Goal: Task Accomplishment & Management: Complete application form

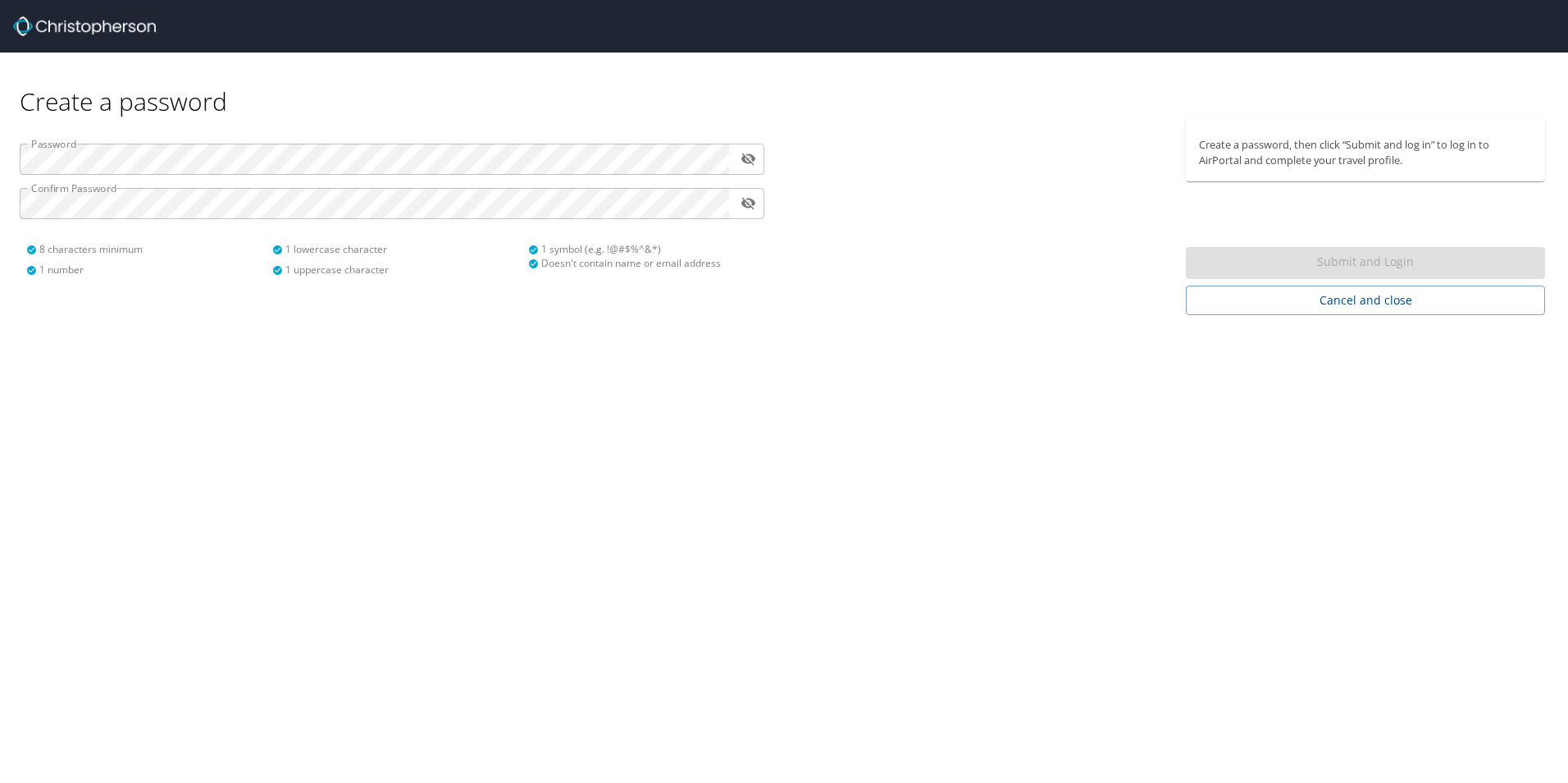
click at [607, 86] on div "Create a password" at bounding box center [784, 85] width 1529 height 65
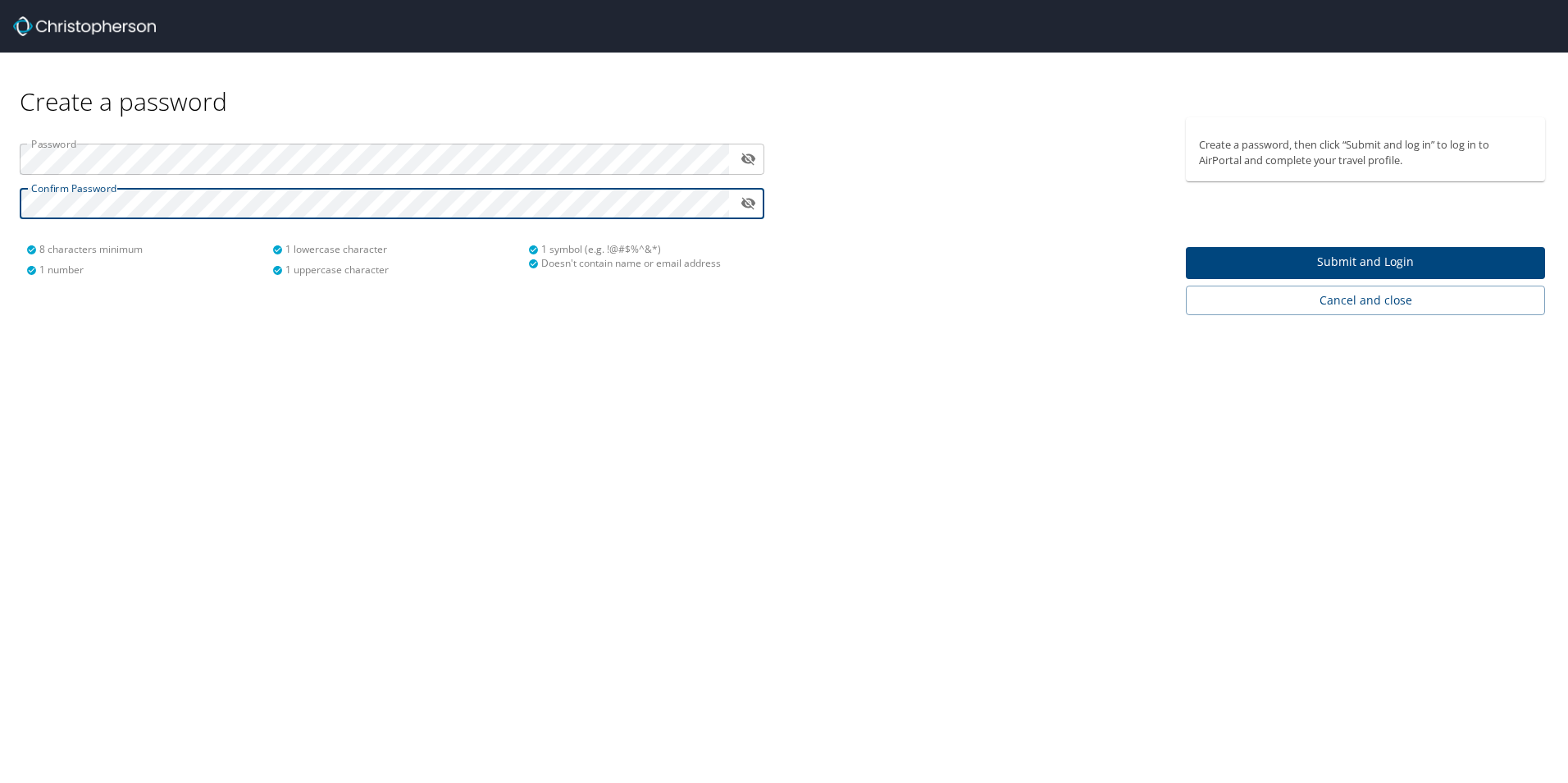
click at [490, 382] on div "Create a password Password ​ Confirm Password ​ 8 characters minimum 1 number 1…" at bounding box center [784, 392] width 1568 height 783
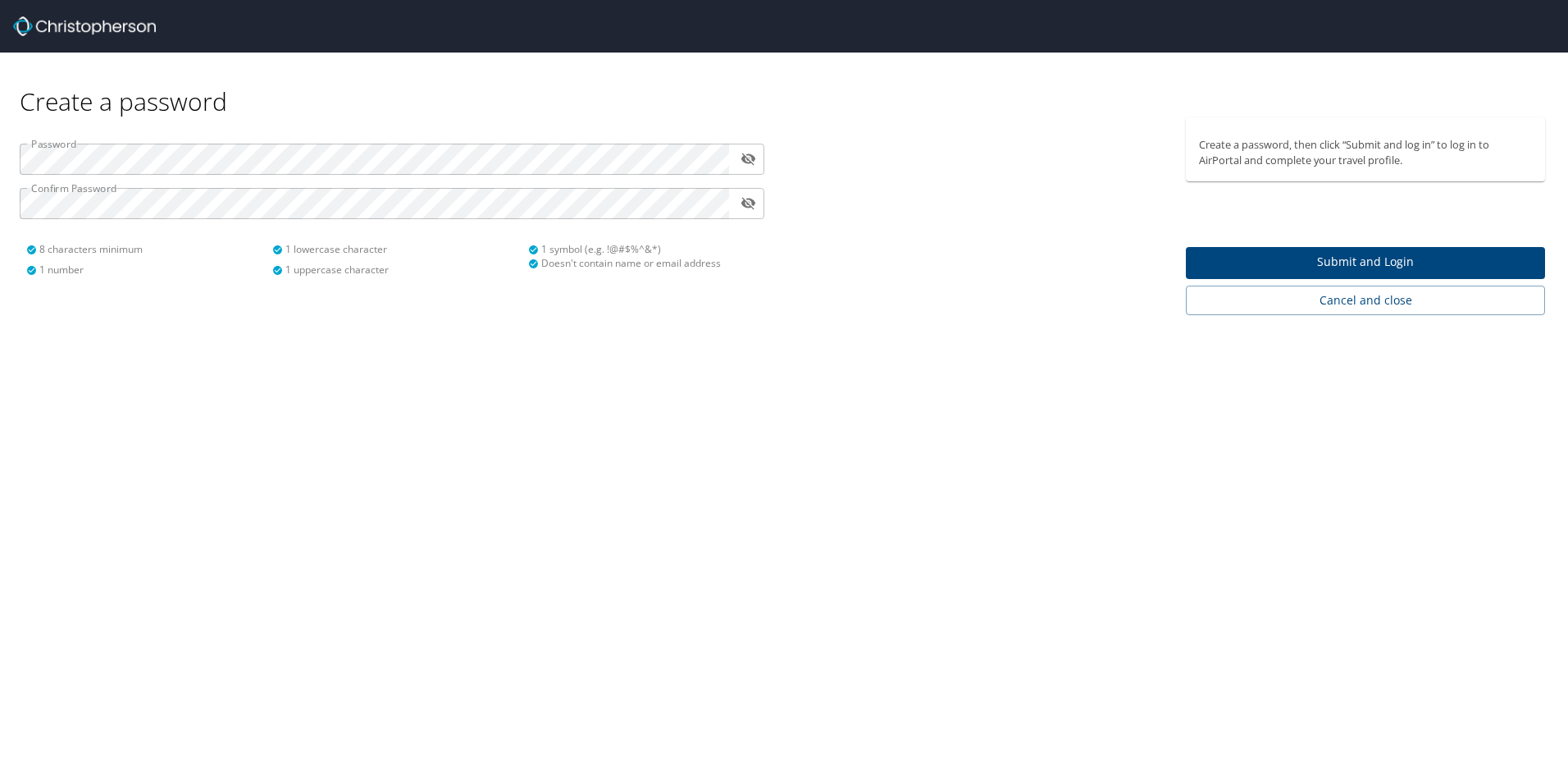
click at [1366, 255] on span "Submit and Login" at bounding box center [1366, 263] width 333 height 21
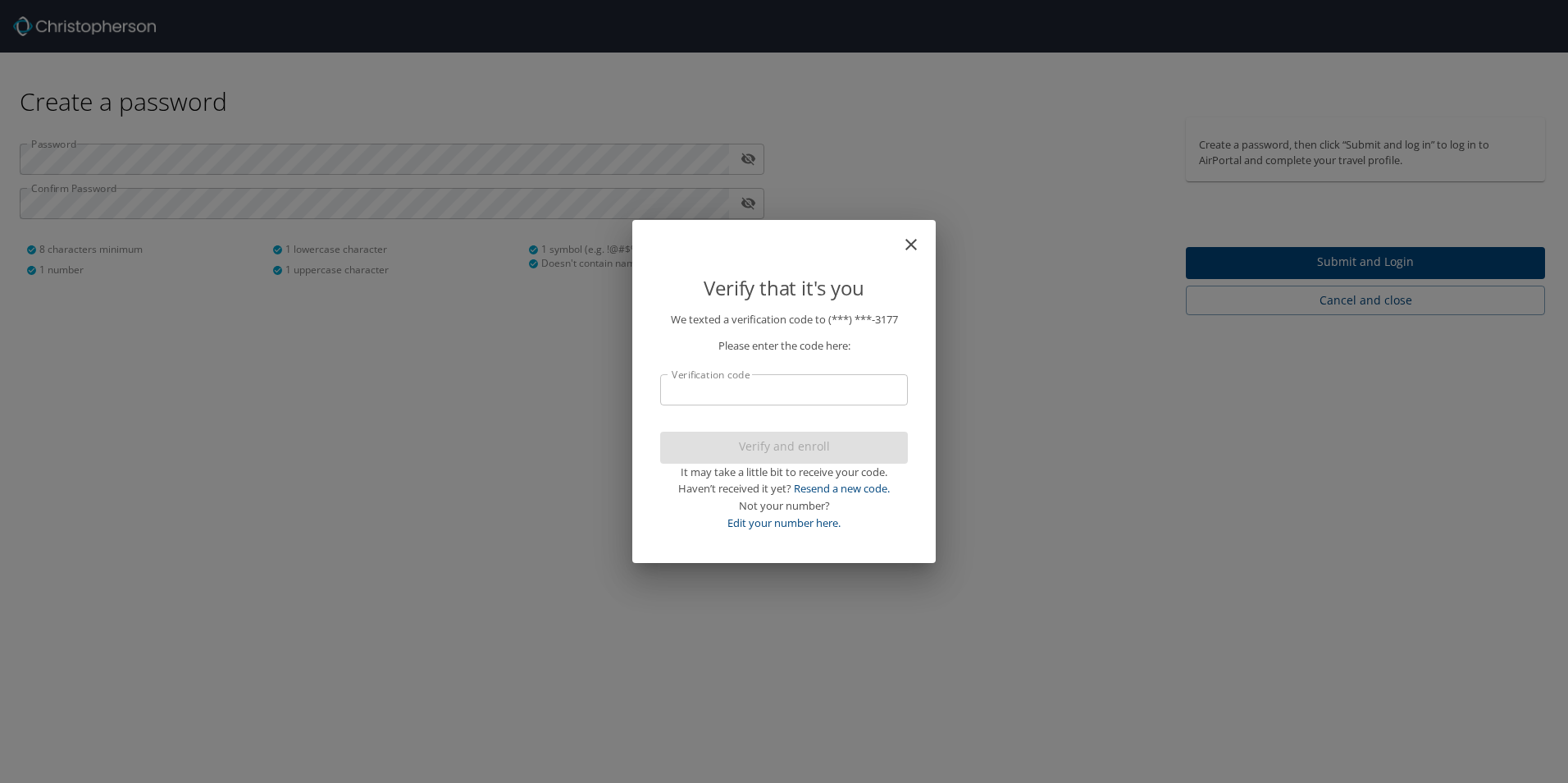
click at [823, 384] on input "Verification code" at bounding box center [784, 390] width 248 height 31
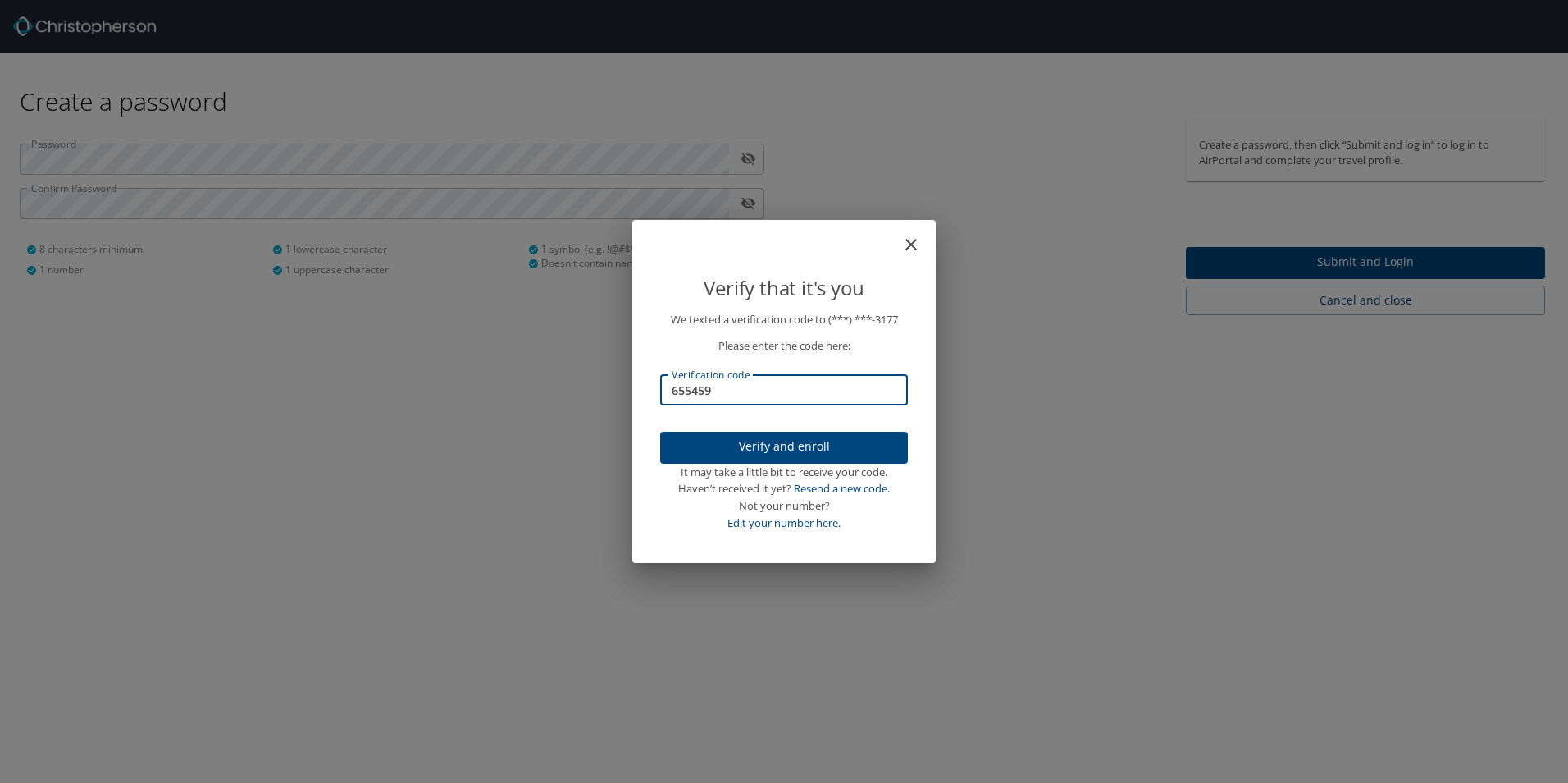
type input "655459"
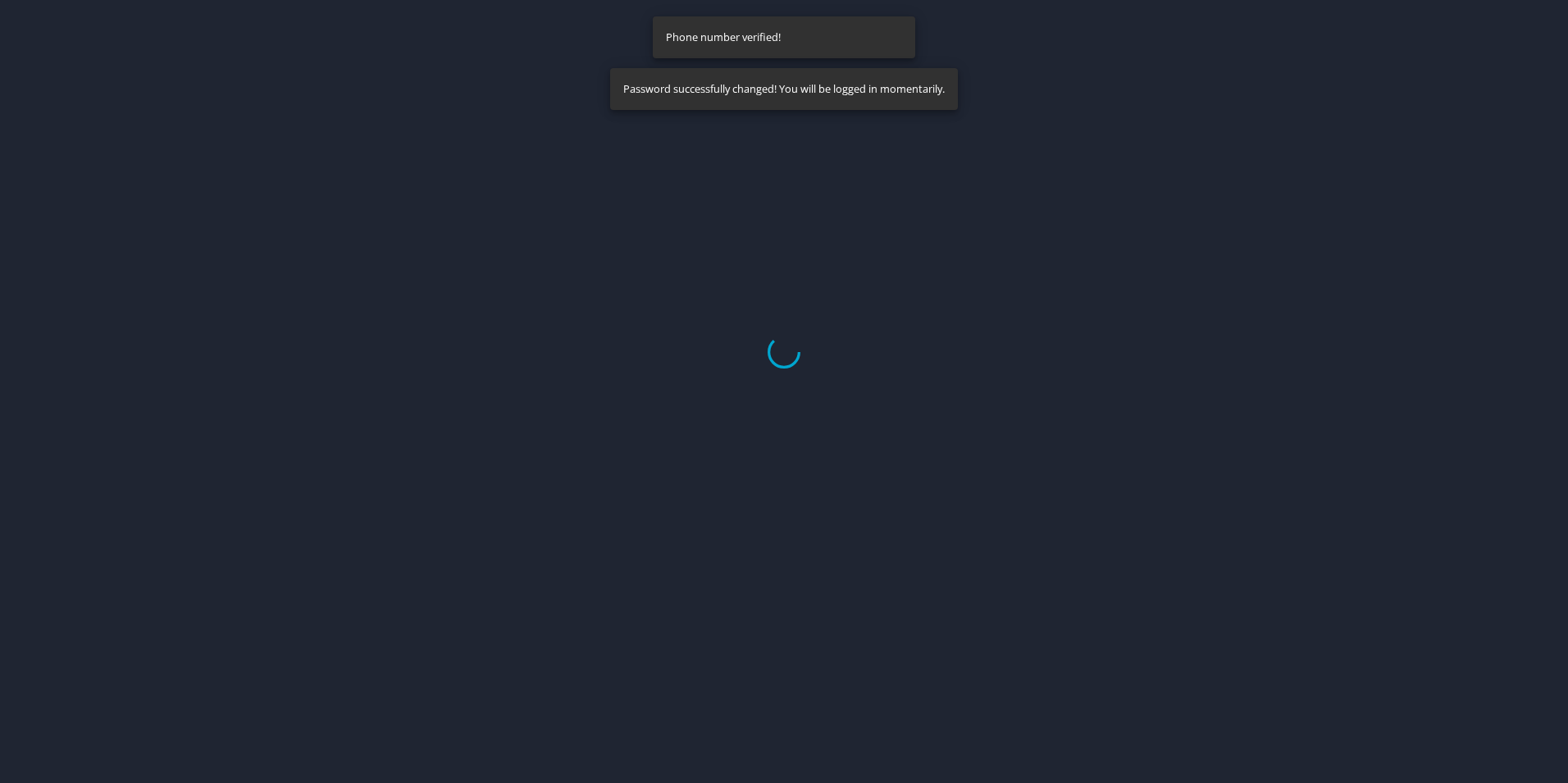
select select "US"
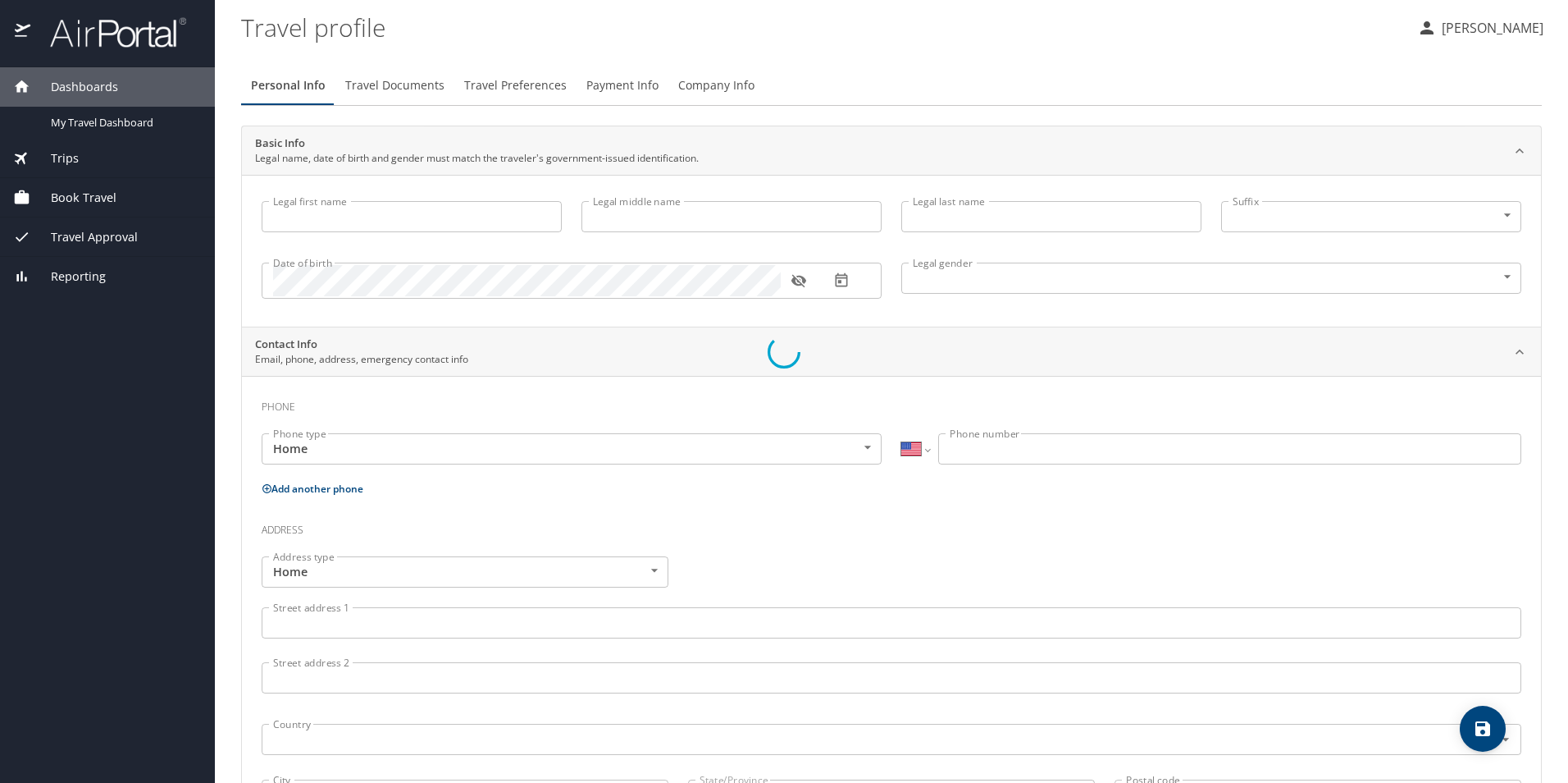
type input "Courtney"
type input "Schmidt"
type input "Female"
select select "US"
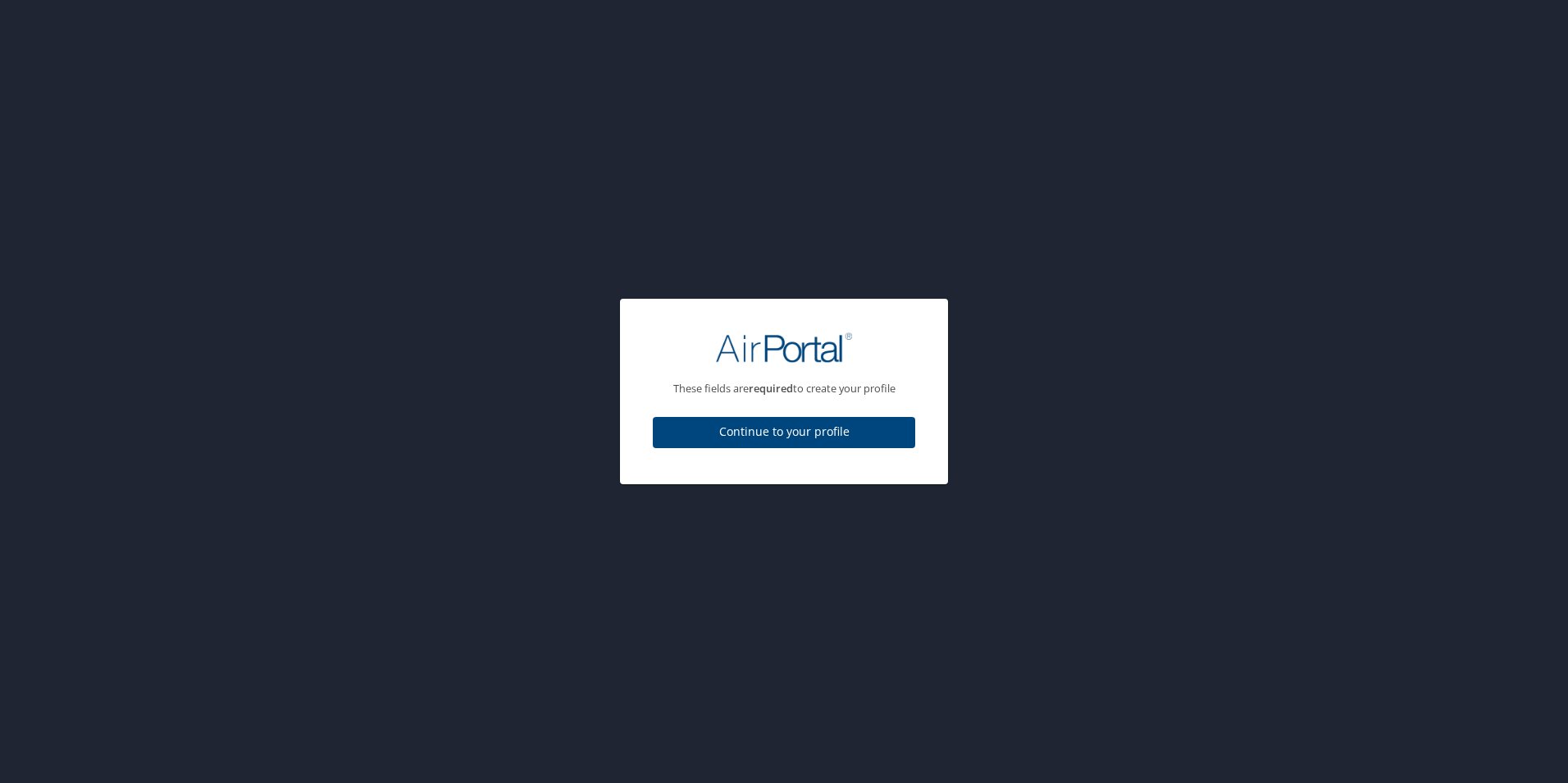
click at [726, 435] on span "Continue to your profile" at bounding box center [784, 432] width 236 height 21
select select "US"
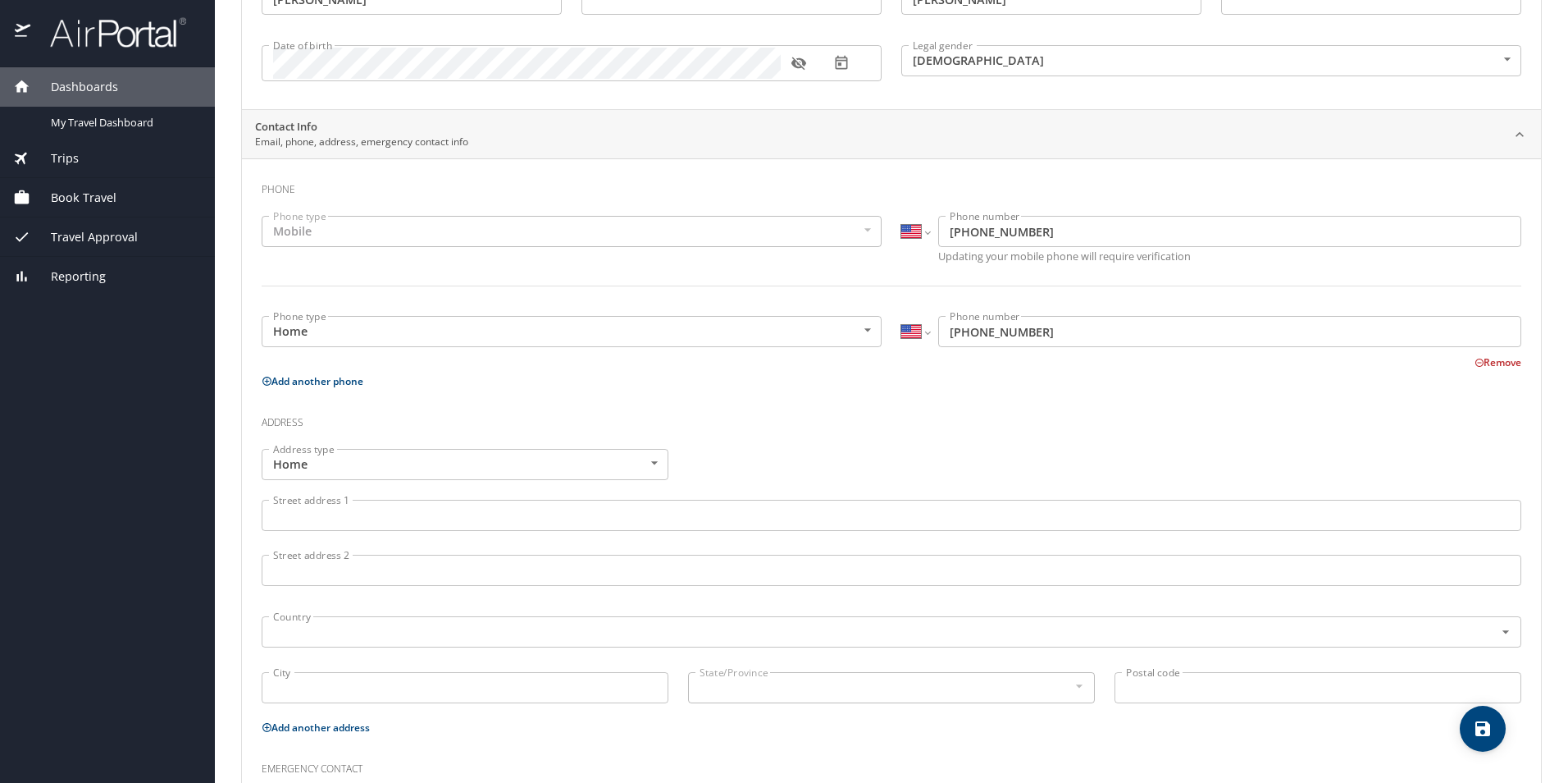
scroll to position [246, 0]
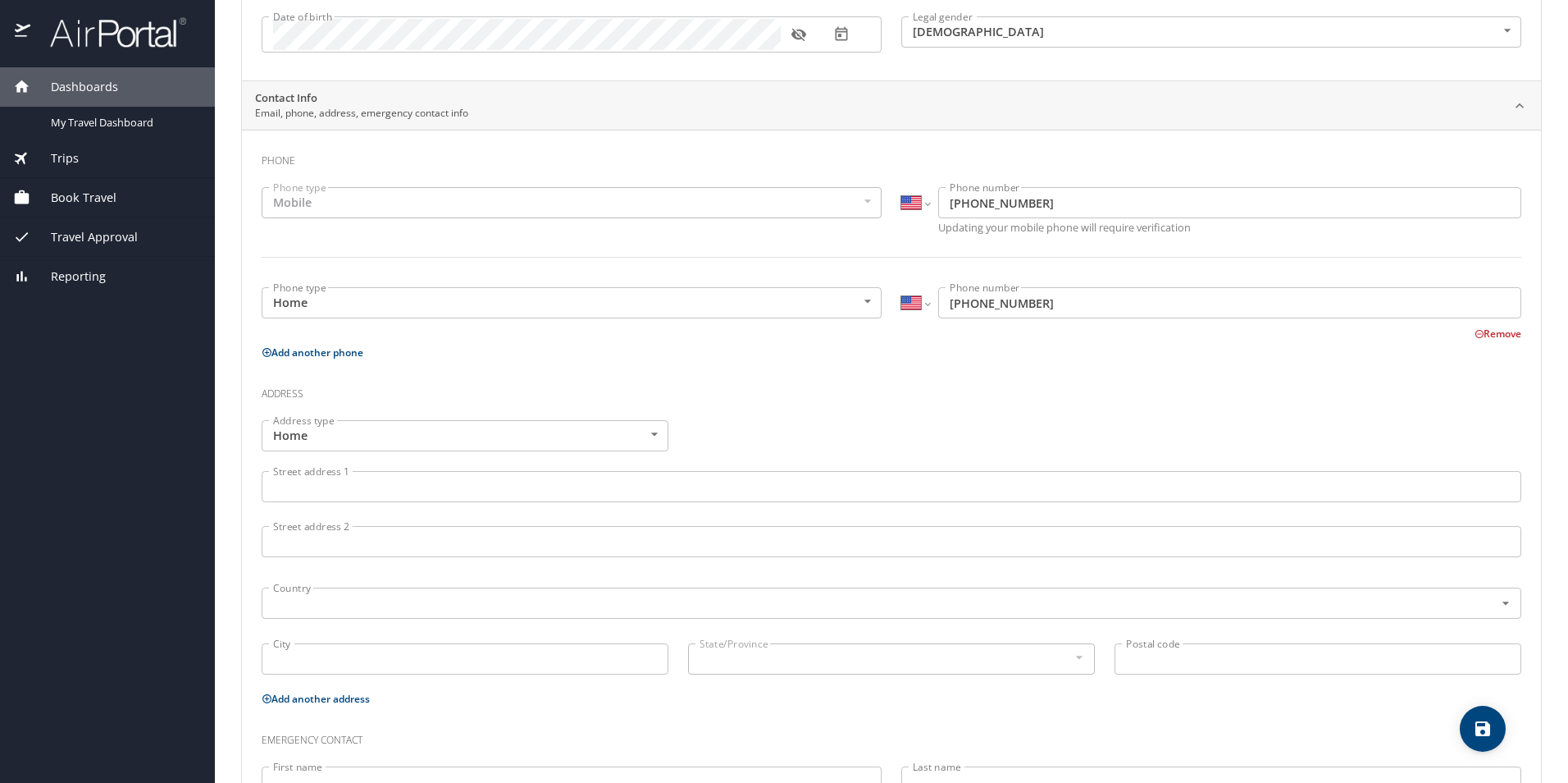
click at [649, 440] on body "Dashboards My Travel Dashboard Trips Current / Future Trips Past Trips Trips Mi…" at bounding box center [784, 392] width 1568 height 783
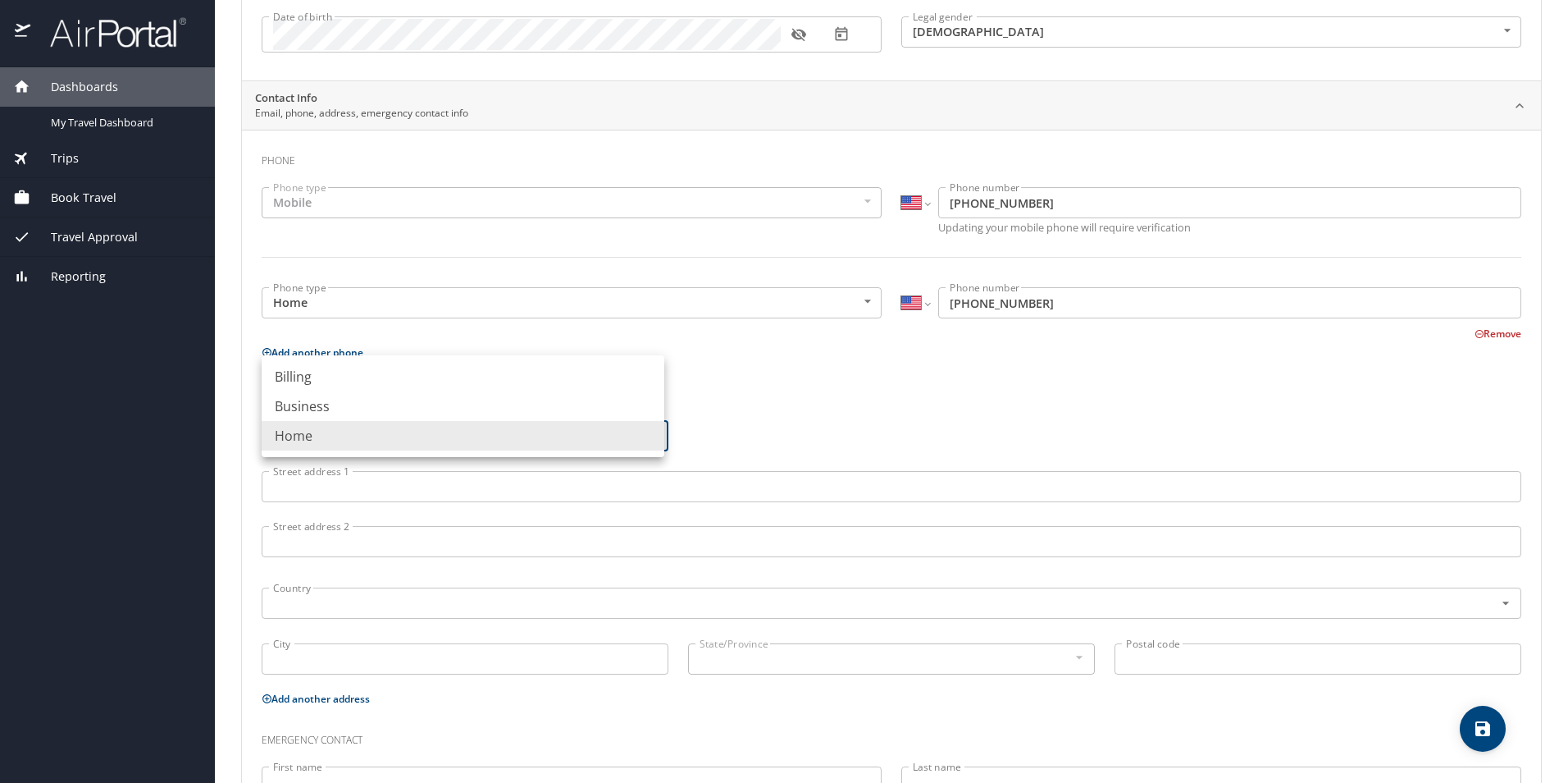
click at [645, 440] on li "Home" at bounding box center [463, 435] width 403 height 30
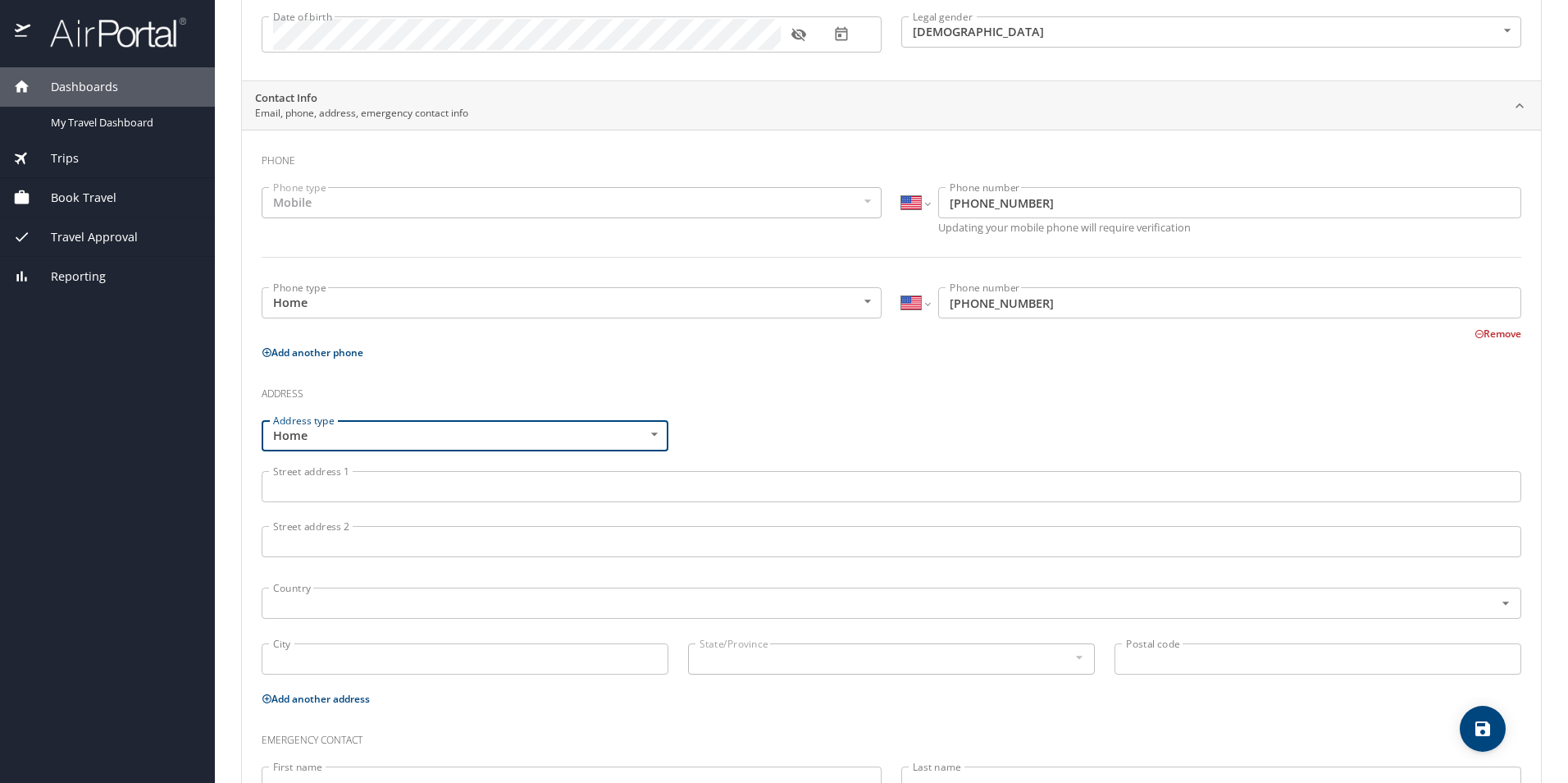
click at [386, 481] on input "Street address 1" at bounding box center [891, 487] width 1260 height 31
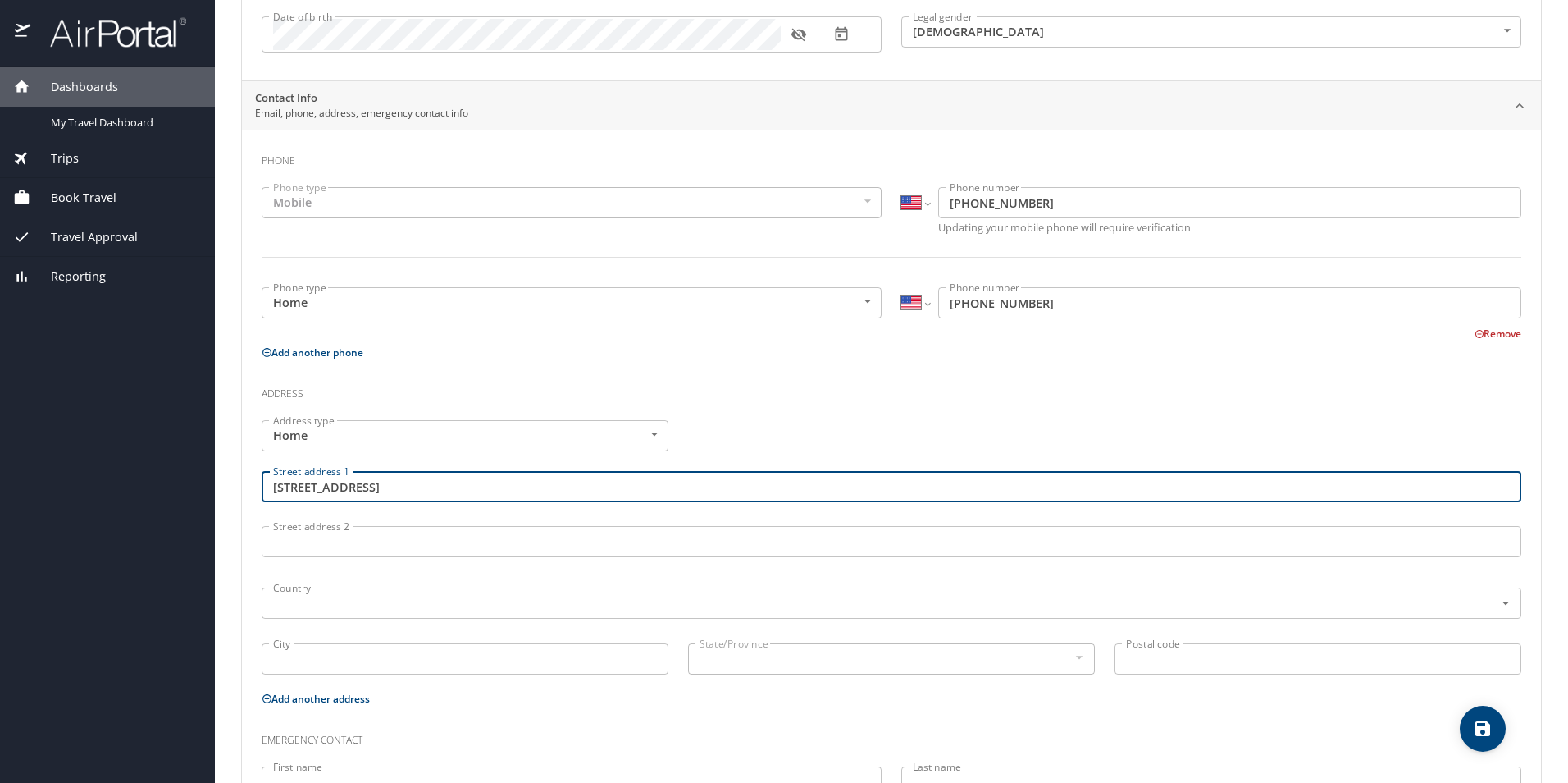
type input "722 W 8th St"
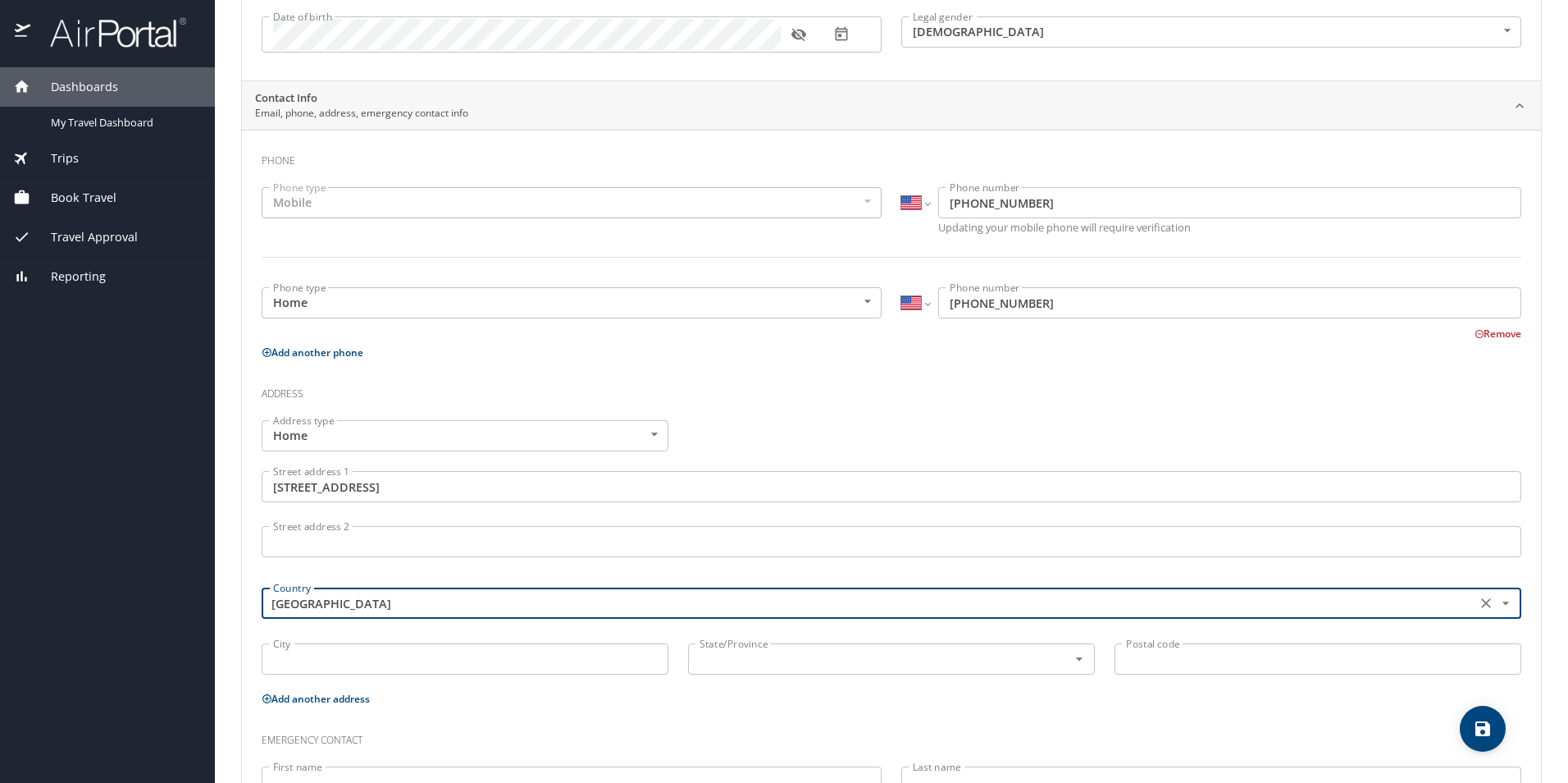
type input "United States of America"
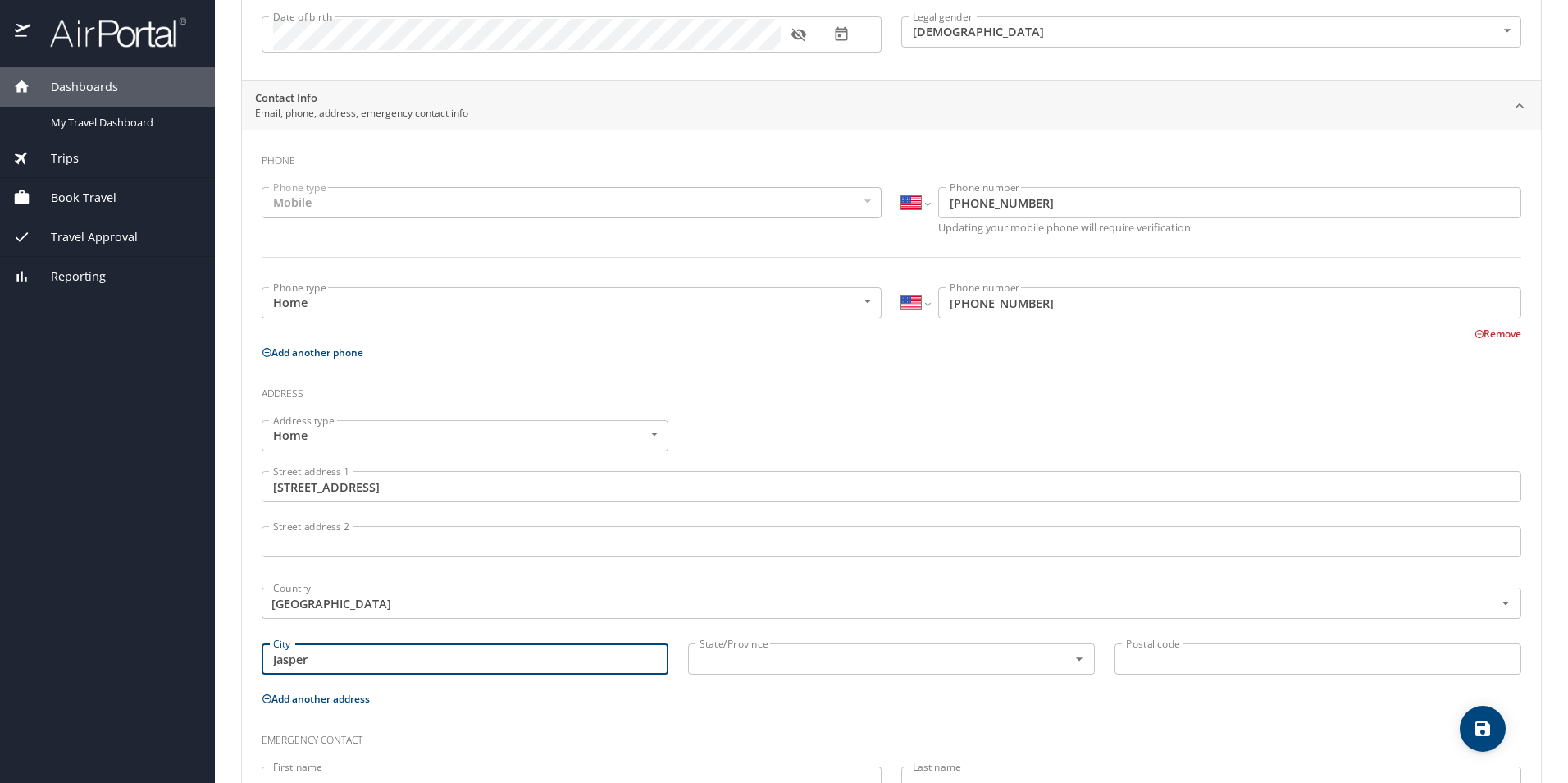
type input "Jasper"
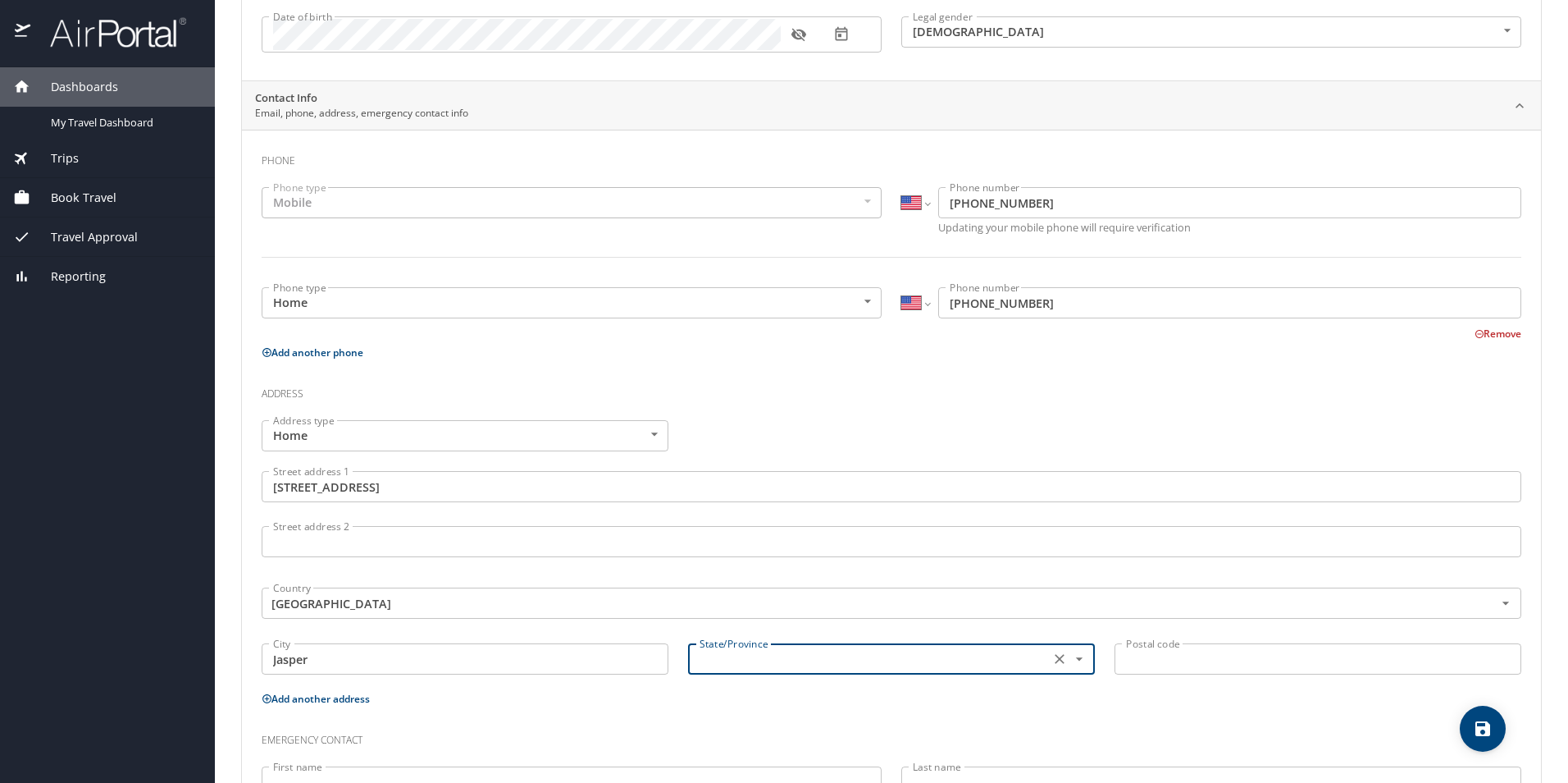
type input "i"
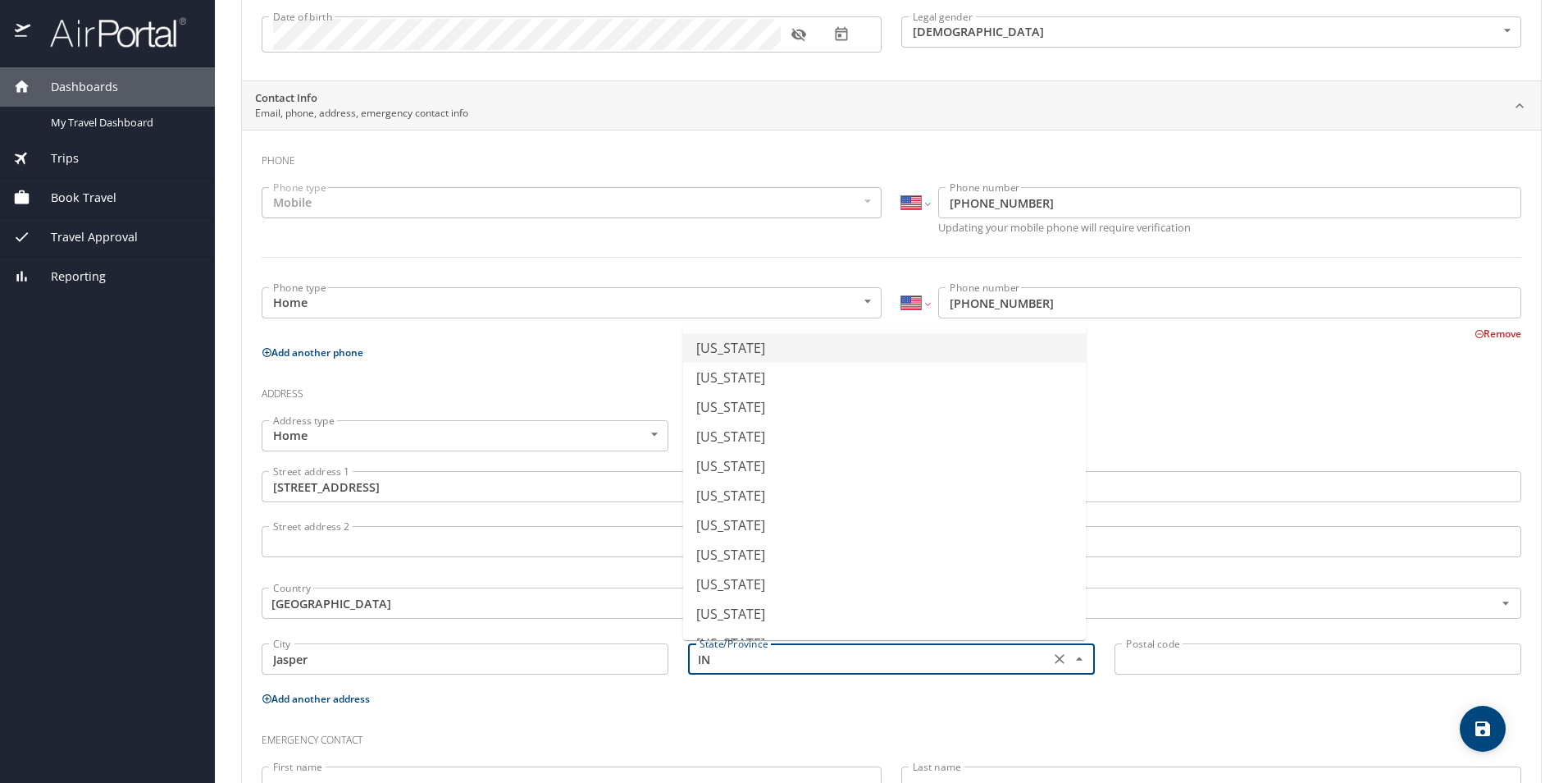
type input "Illinois"
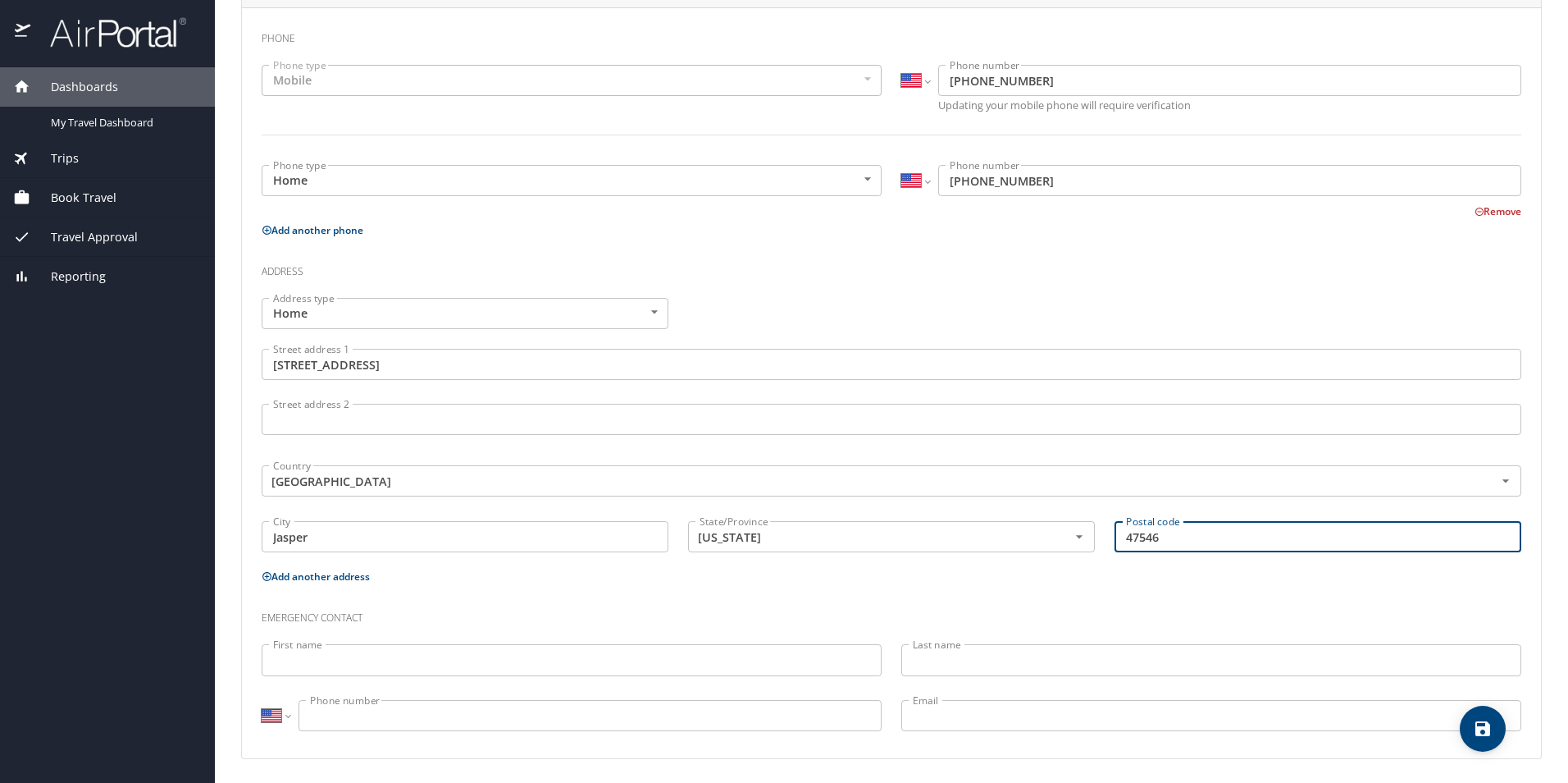
scroll to position [371, 0]
type input "47546"
click at [508, 644] on input "First name" at bounding box center [571, 657] width 620 height 31
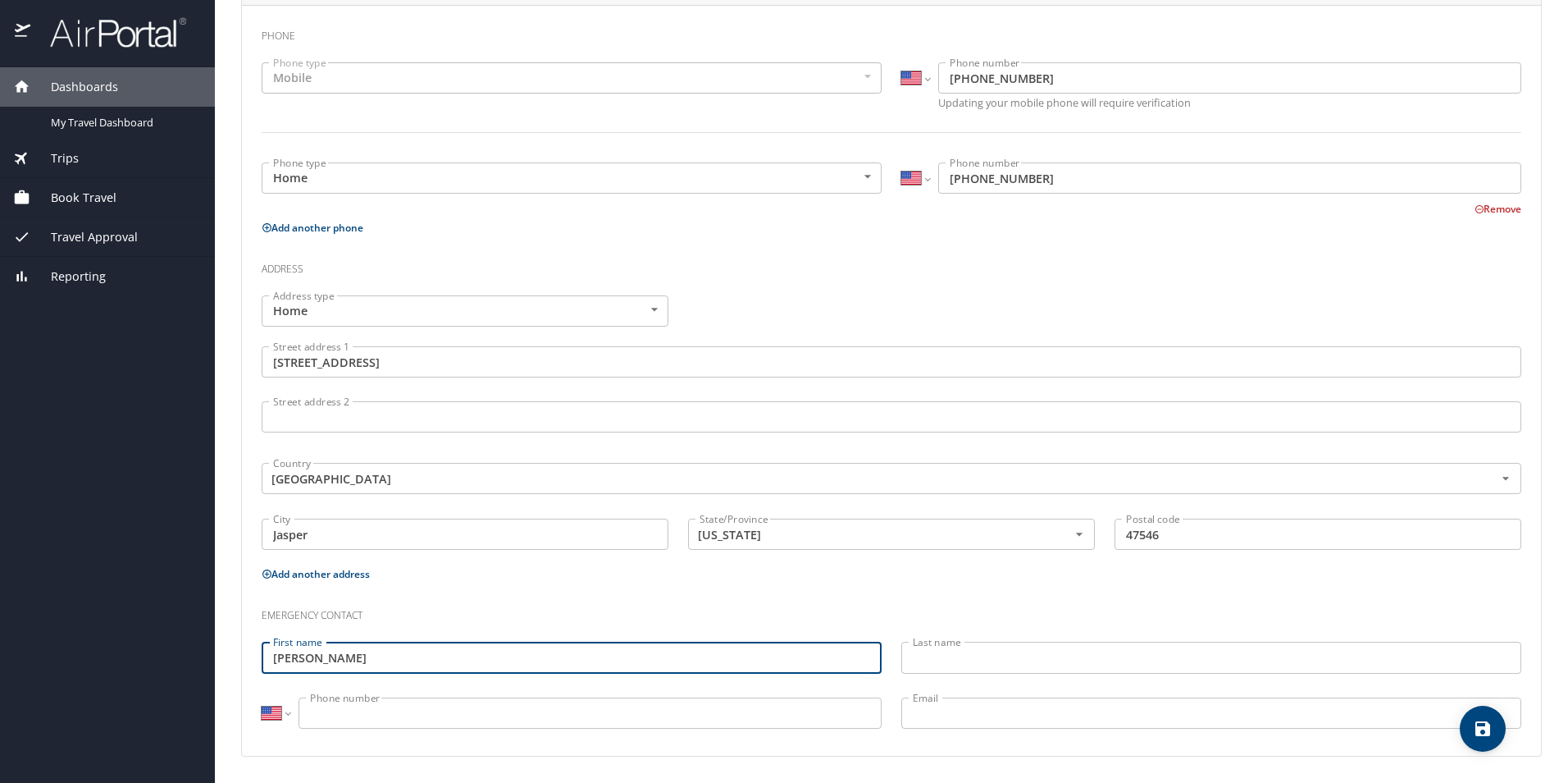
type input "Andrew"
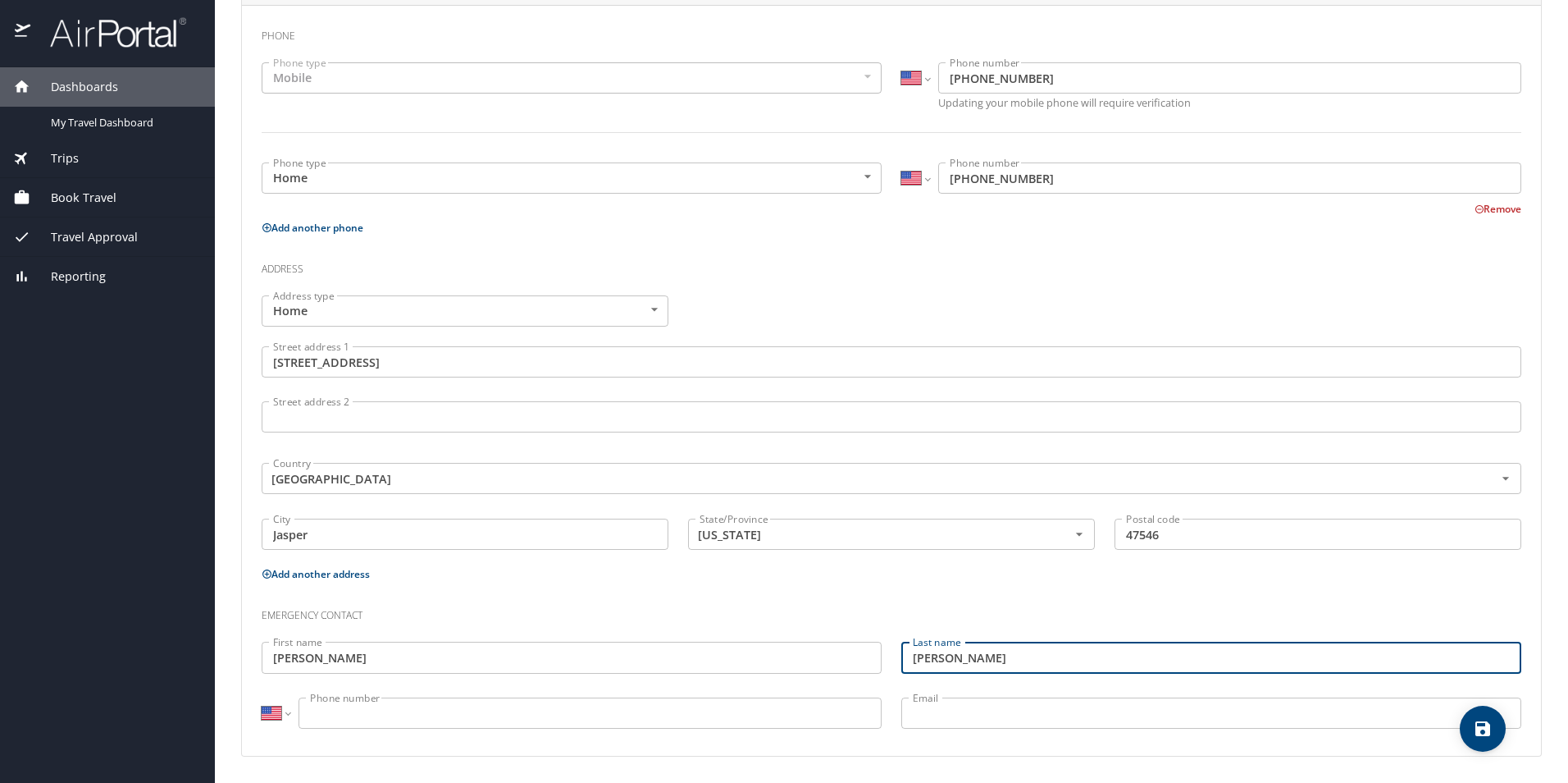
type input "Eichmiller"
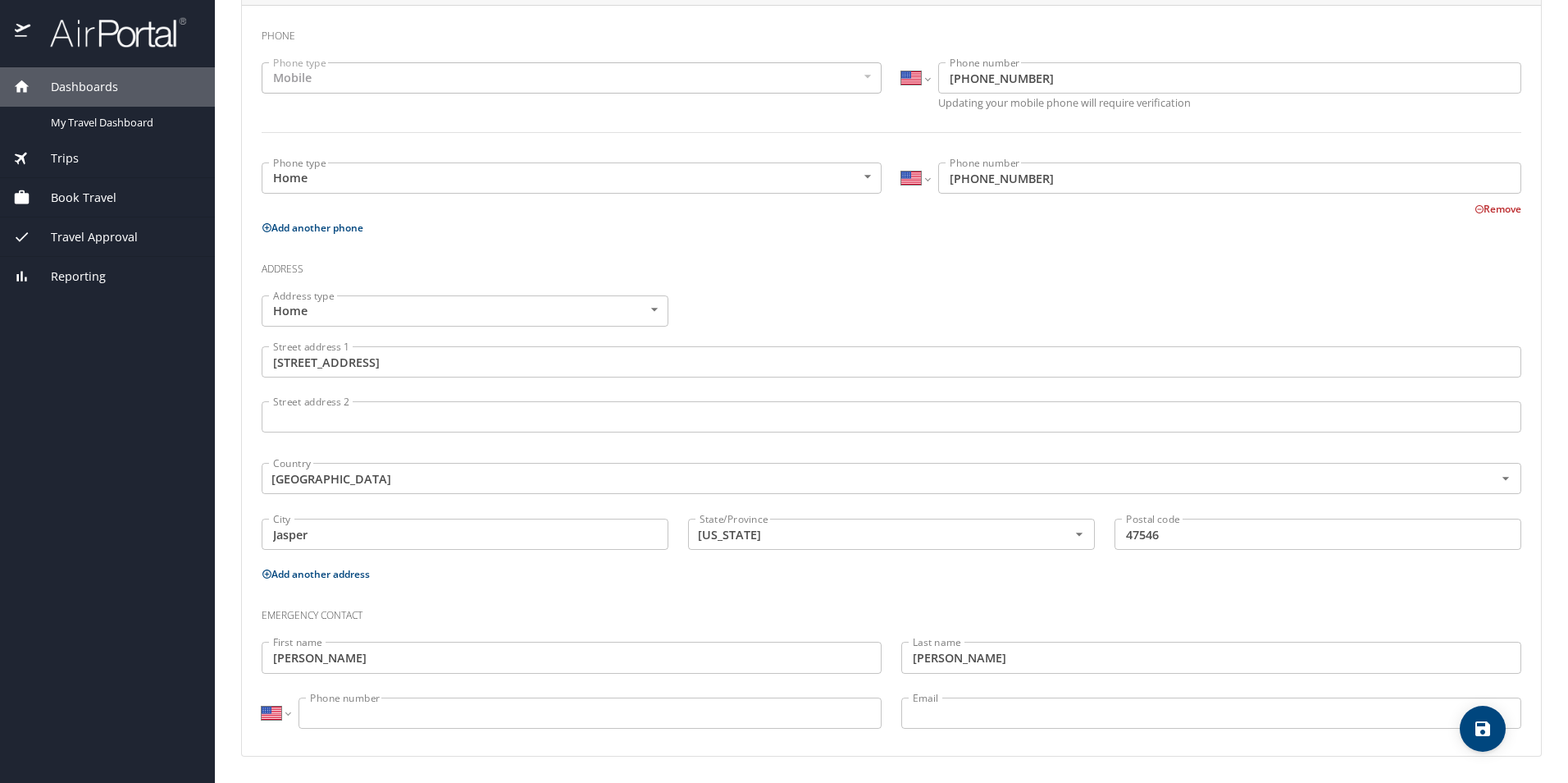
click at [774, 709] on input "Phone number" at bounding box center [590, 713] width 584 height 31
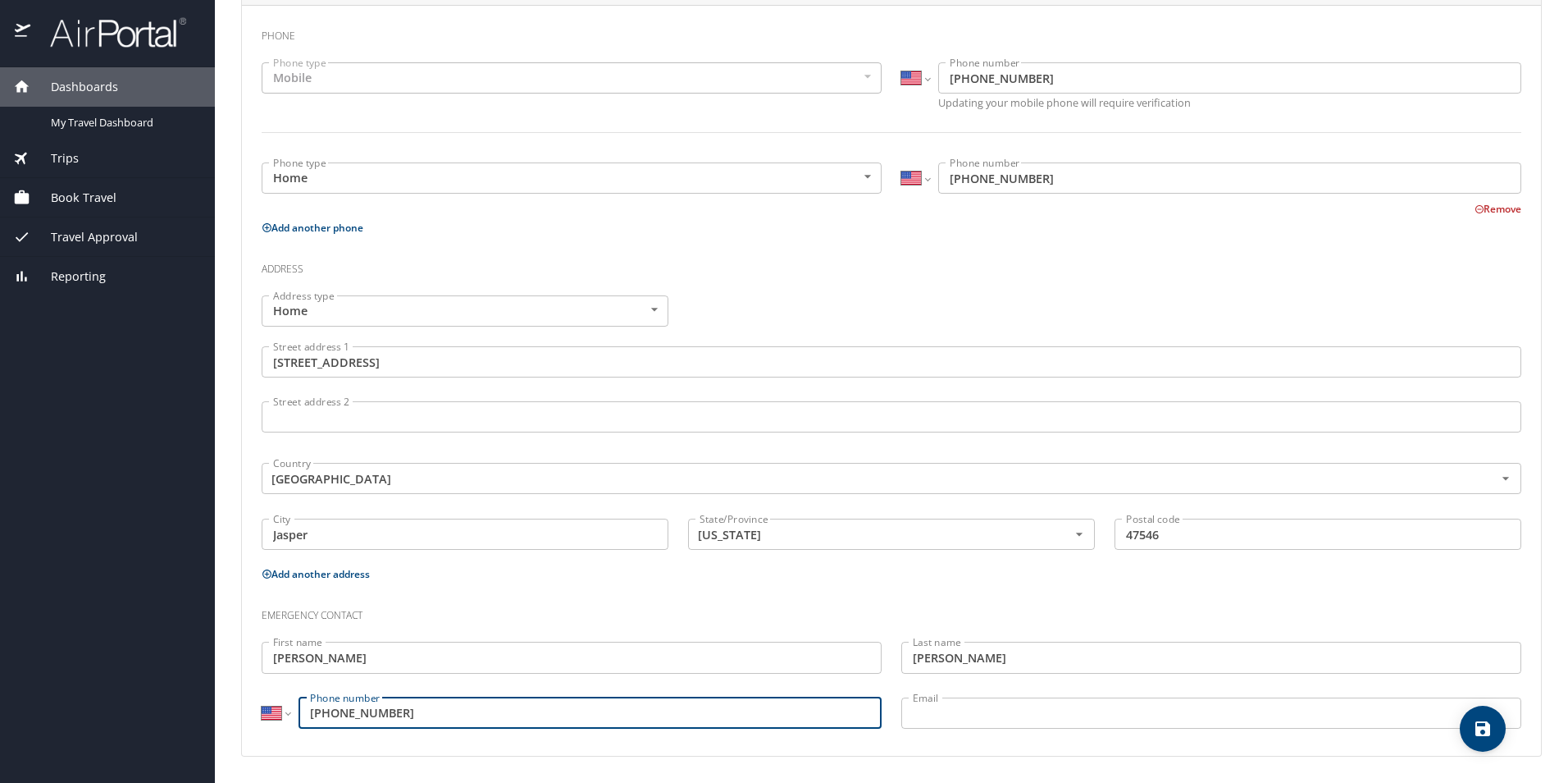
type input "(765) 412-4977"
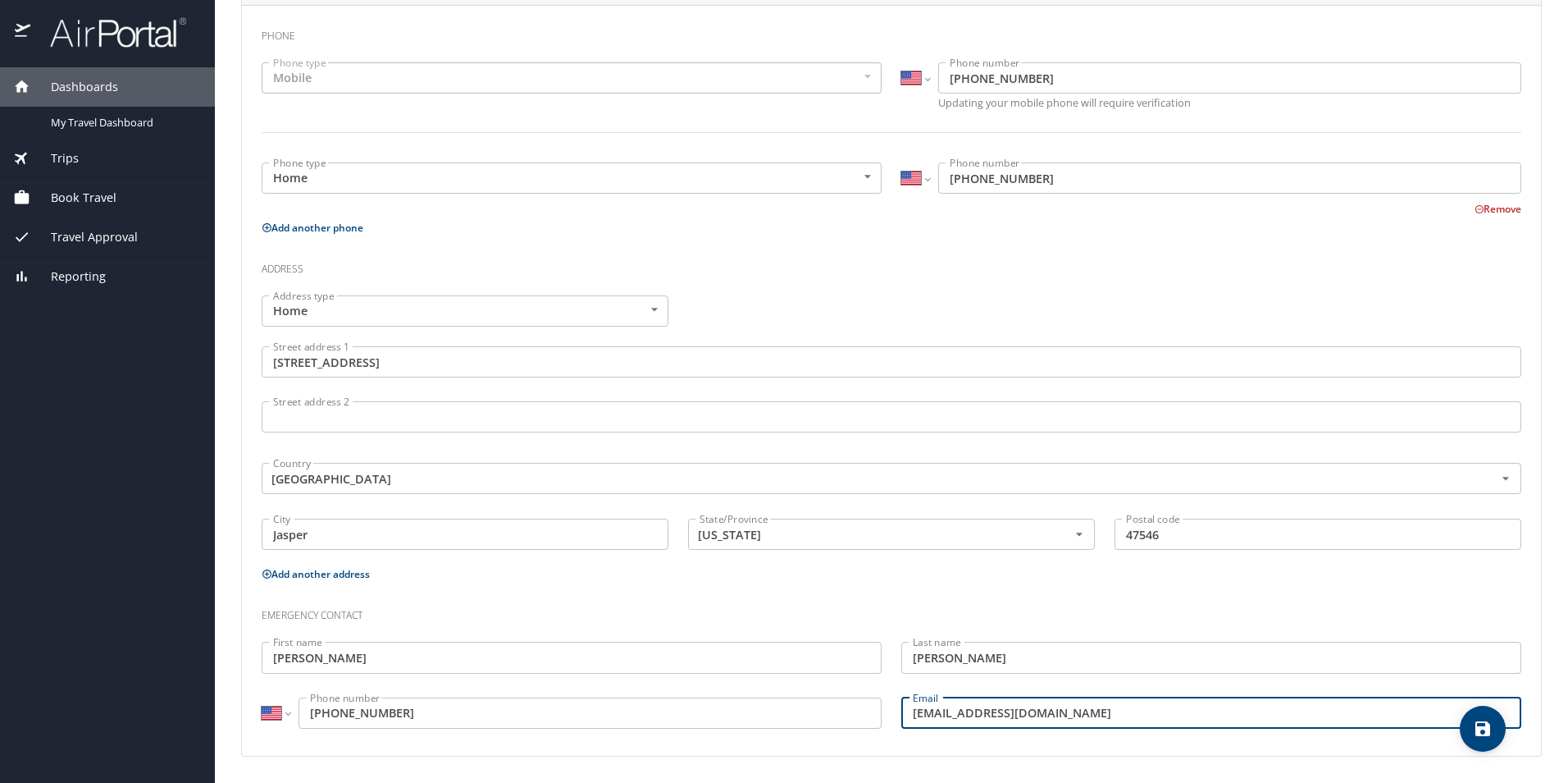
type input "aeichmiller@hotmail.com"
click at [1486, 729] on icon "save" at bounding box center [1483, 729] width 15 height 15
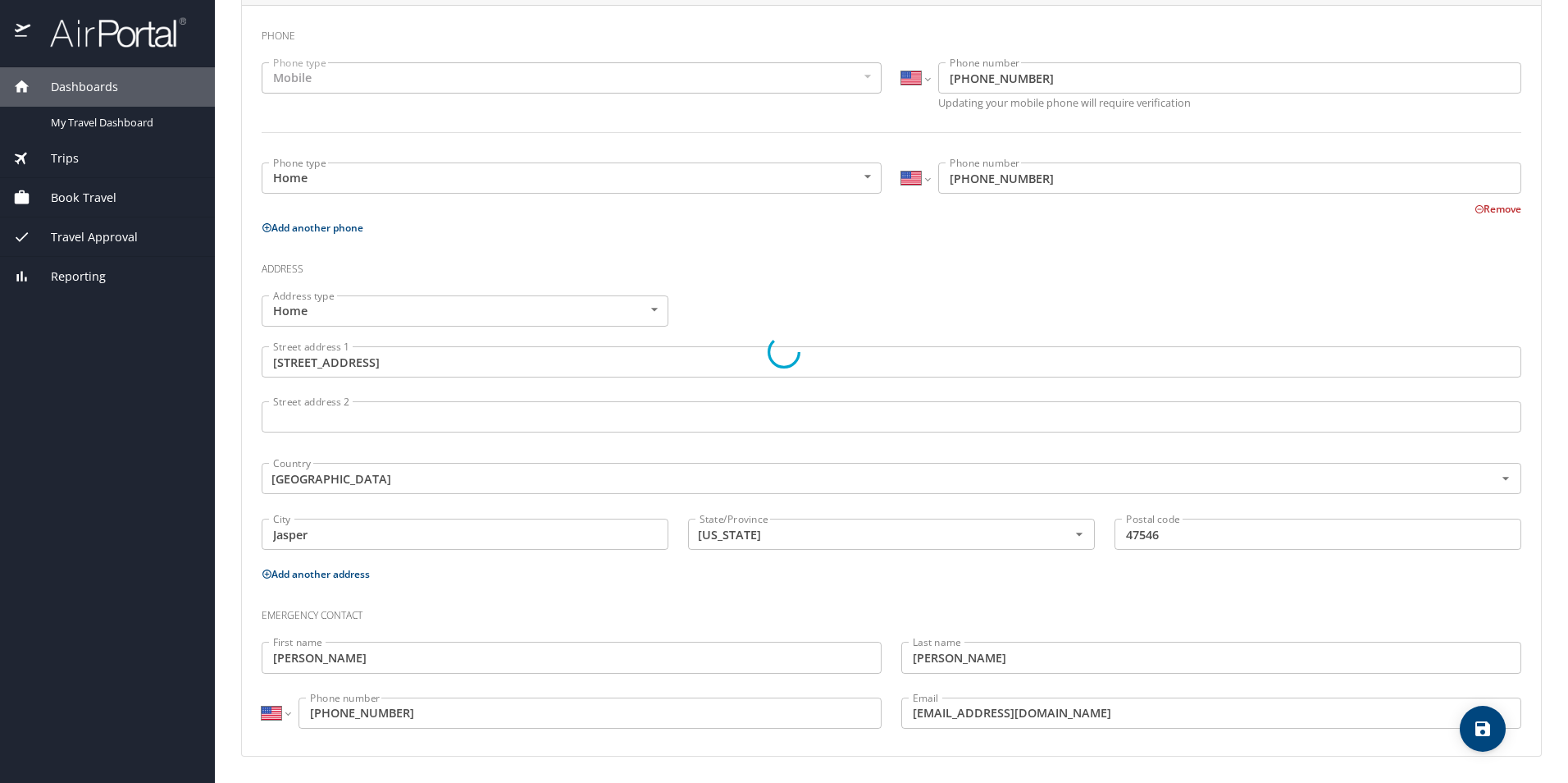
select select "US"
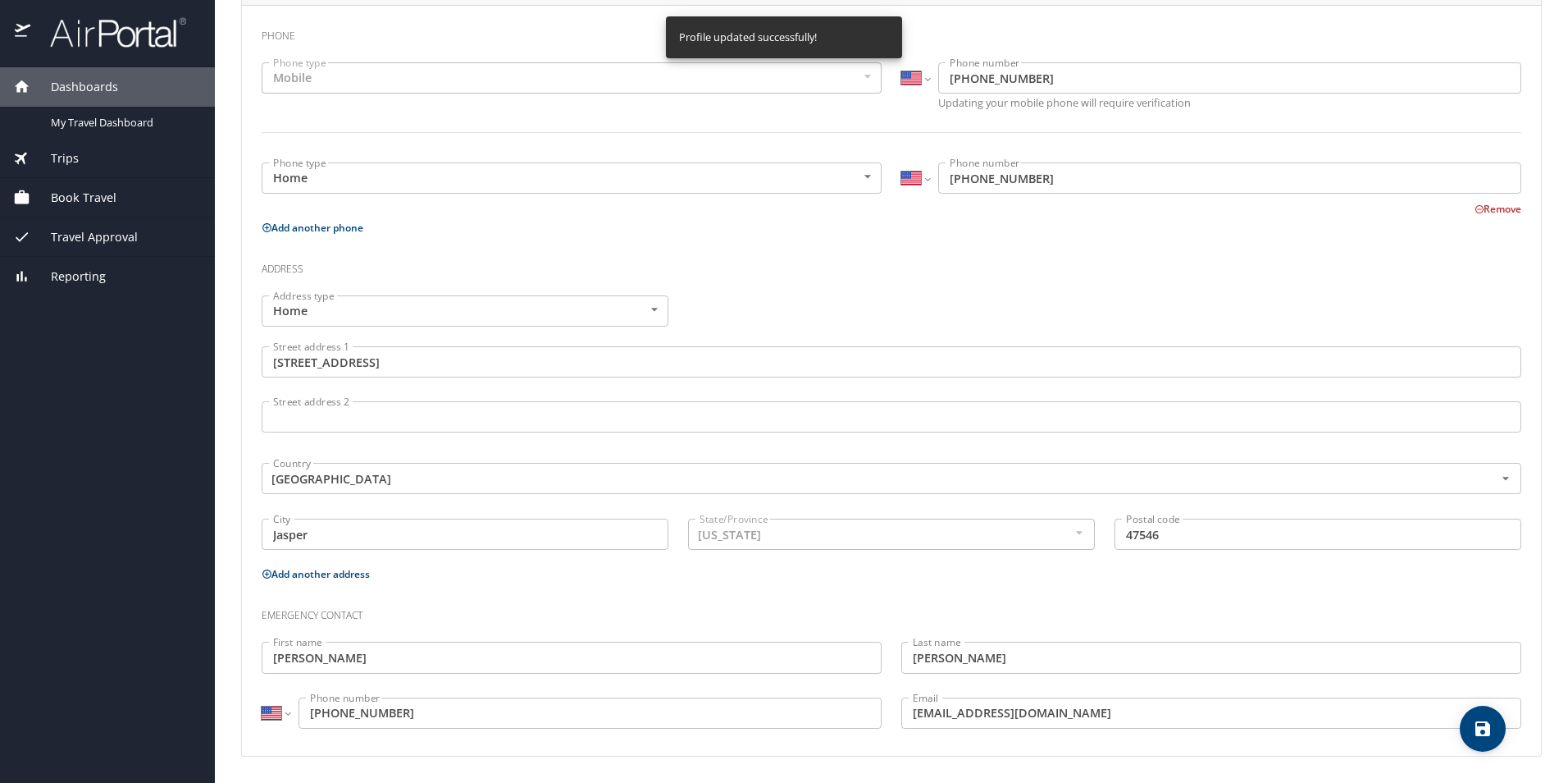
select select "US"
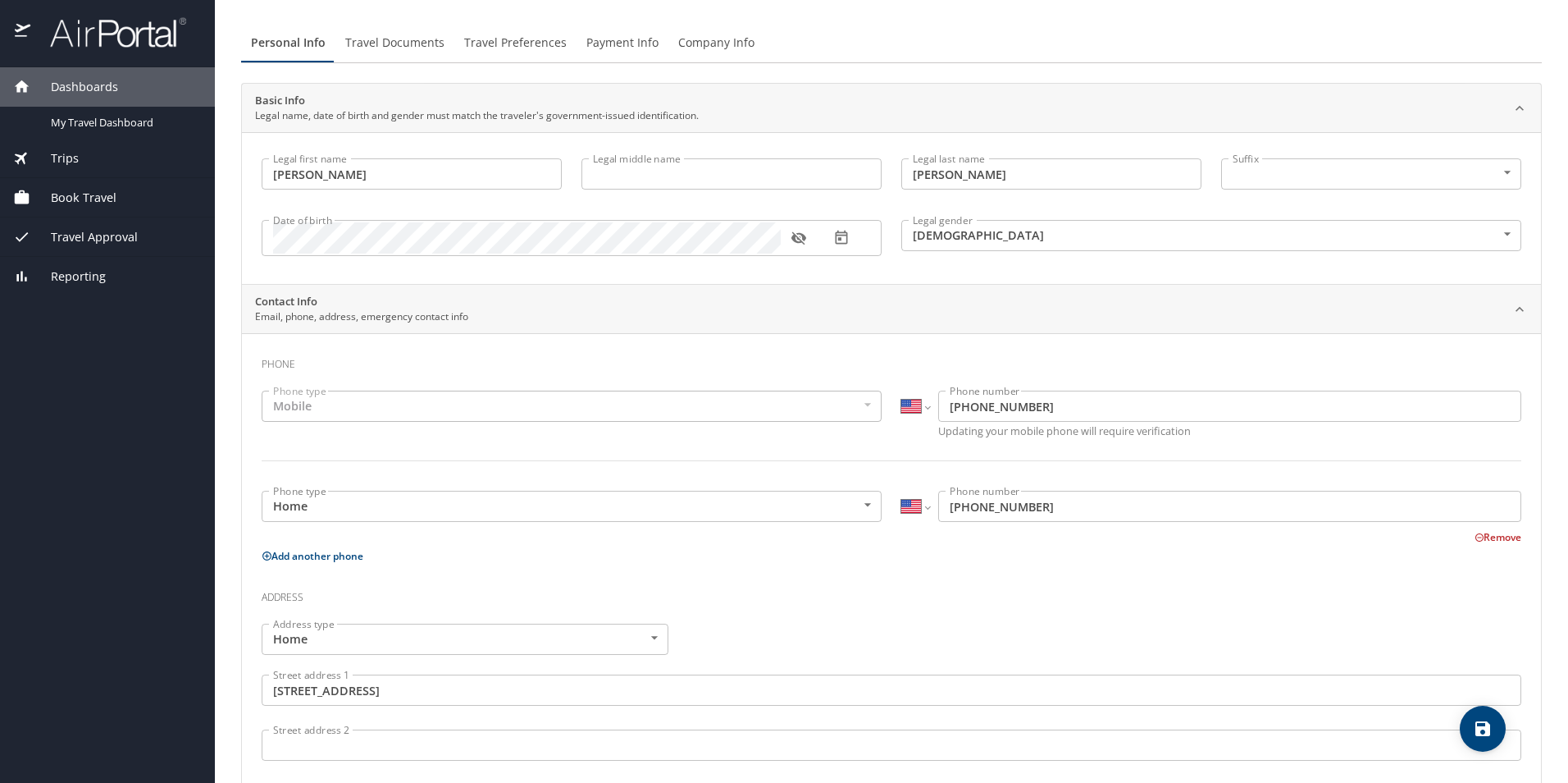
scroll to position [0, 0]
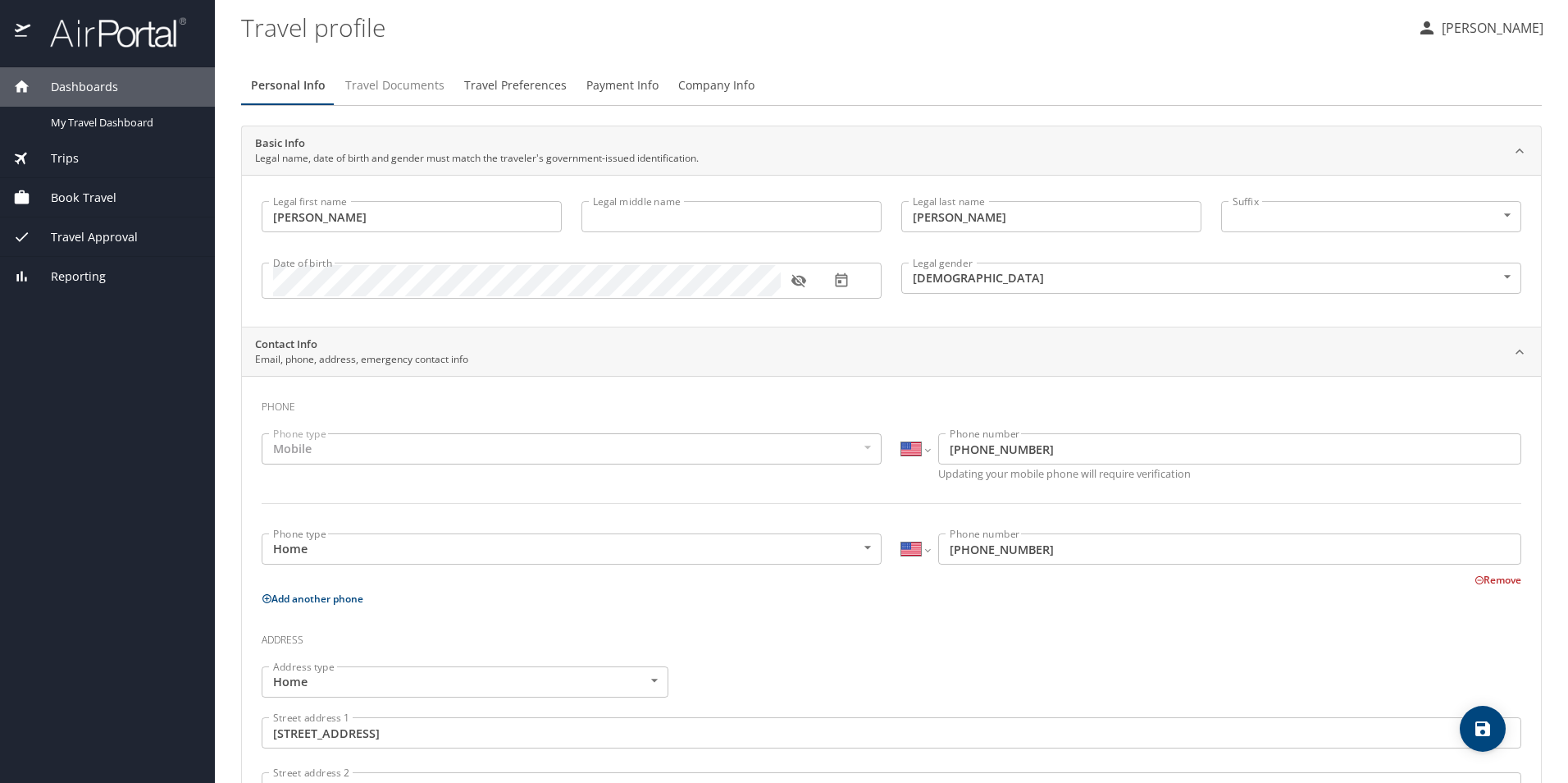
click at [368, 82] on span "Travel Documents" at bounding box center [395, 86] width 99 height 21
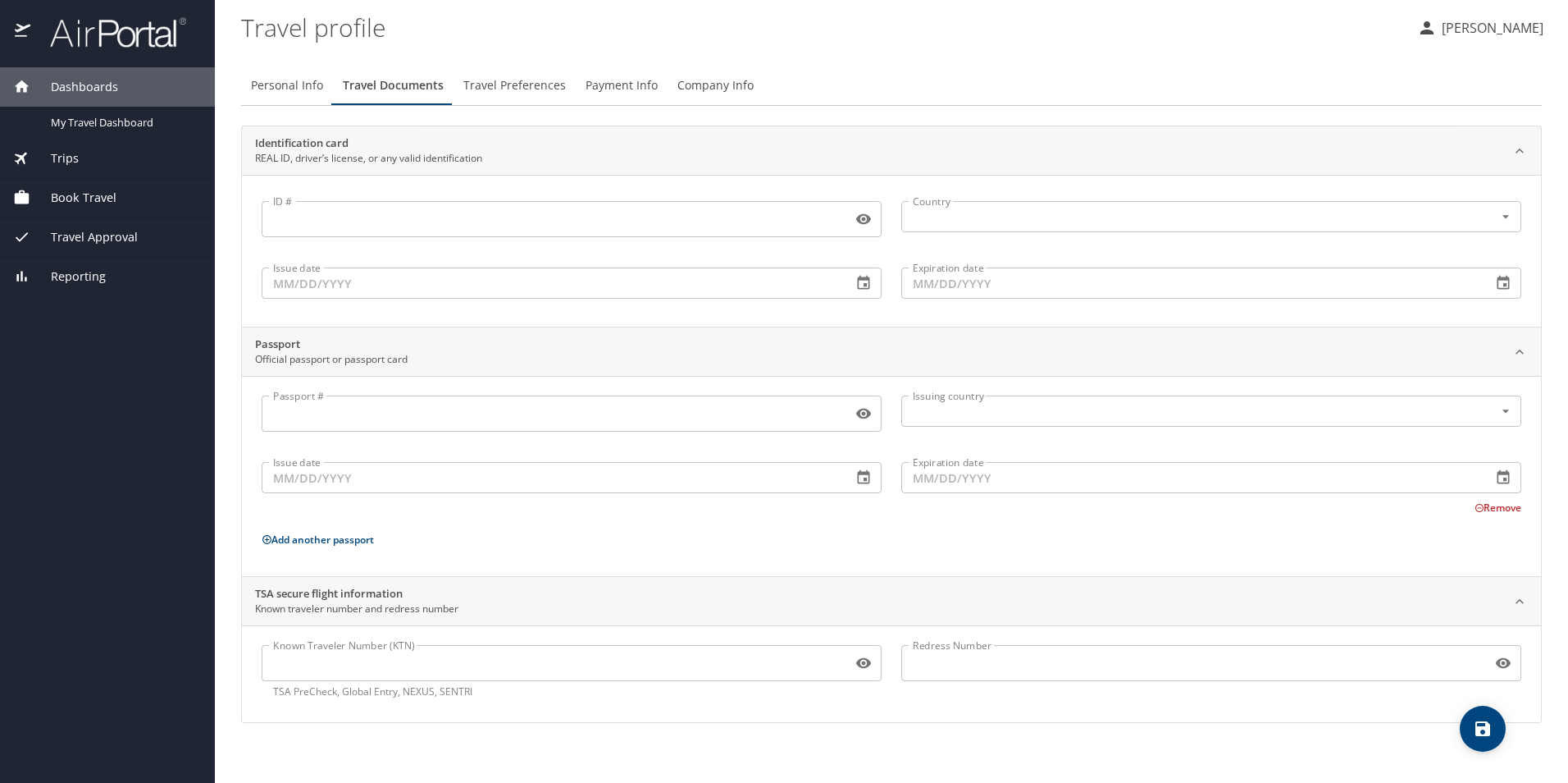
click at [602, 416] on input "Passport #" at bounding box center [553, 413] width 584 height 31
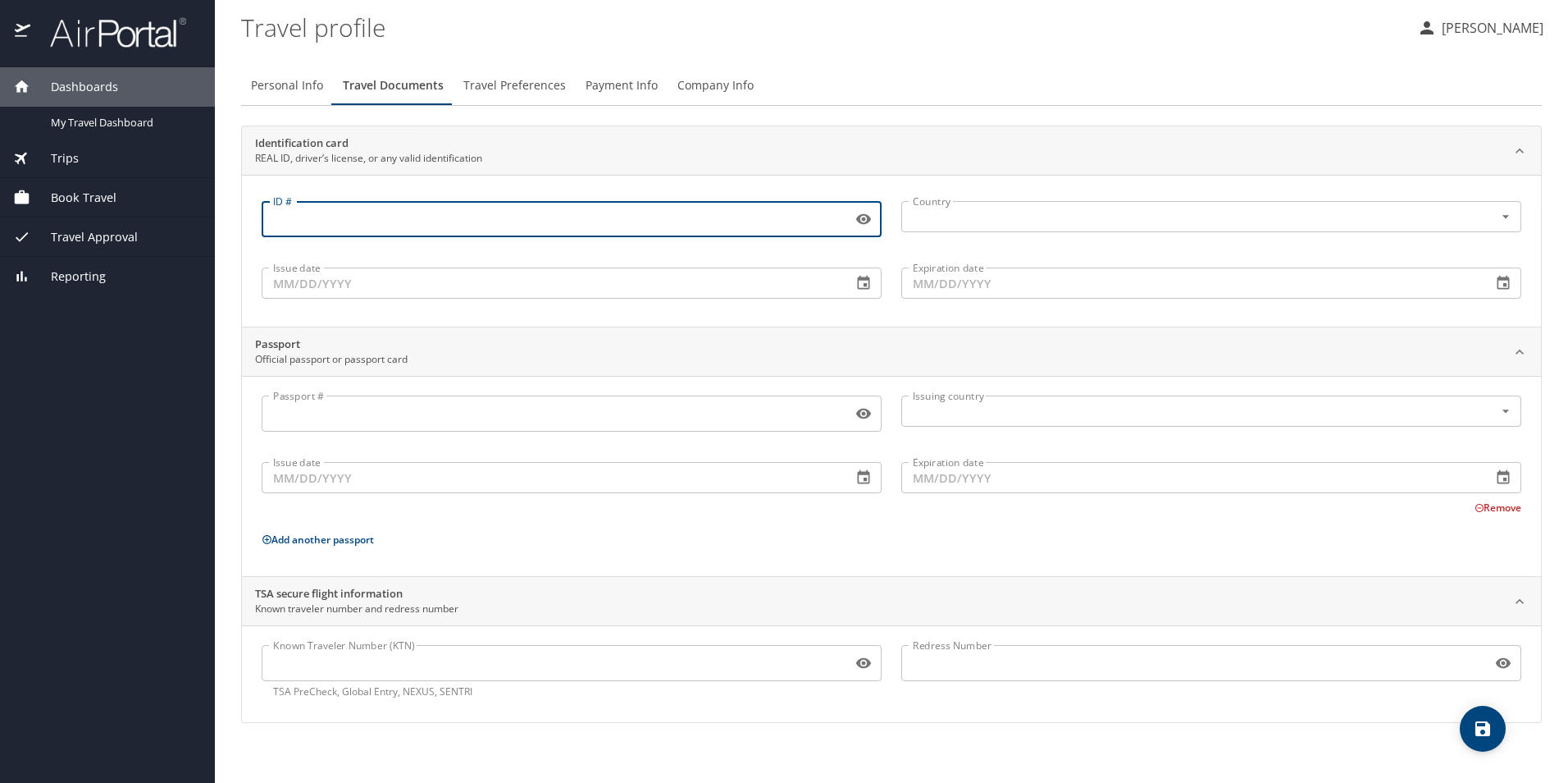
click at [366, 219] on input "ID #" at bounding box center [553, 219] width 584 height 31
type input "8932-80-6489"
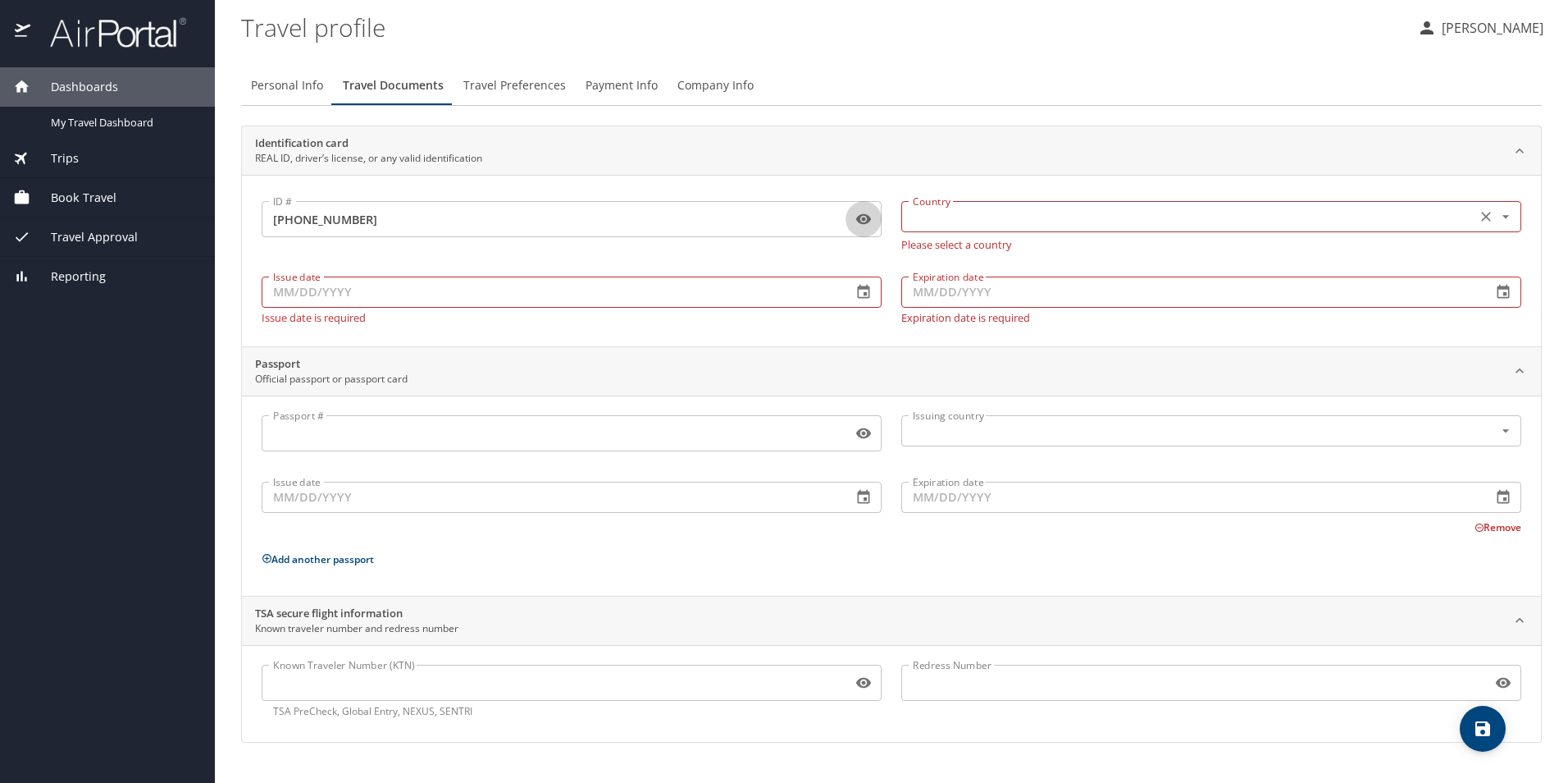
click at [998, 211] on input "text" at bounding box center [1187, 216] width 562 height 21
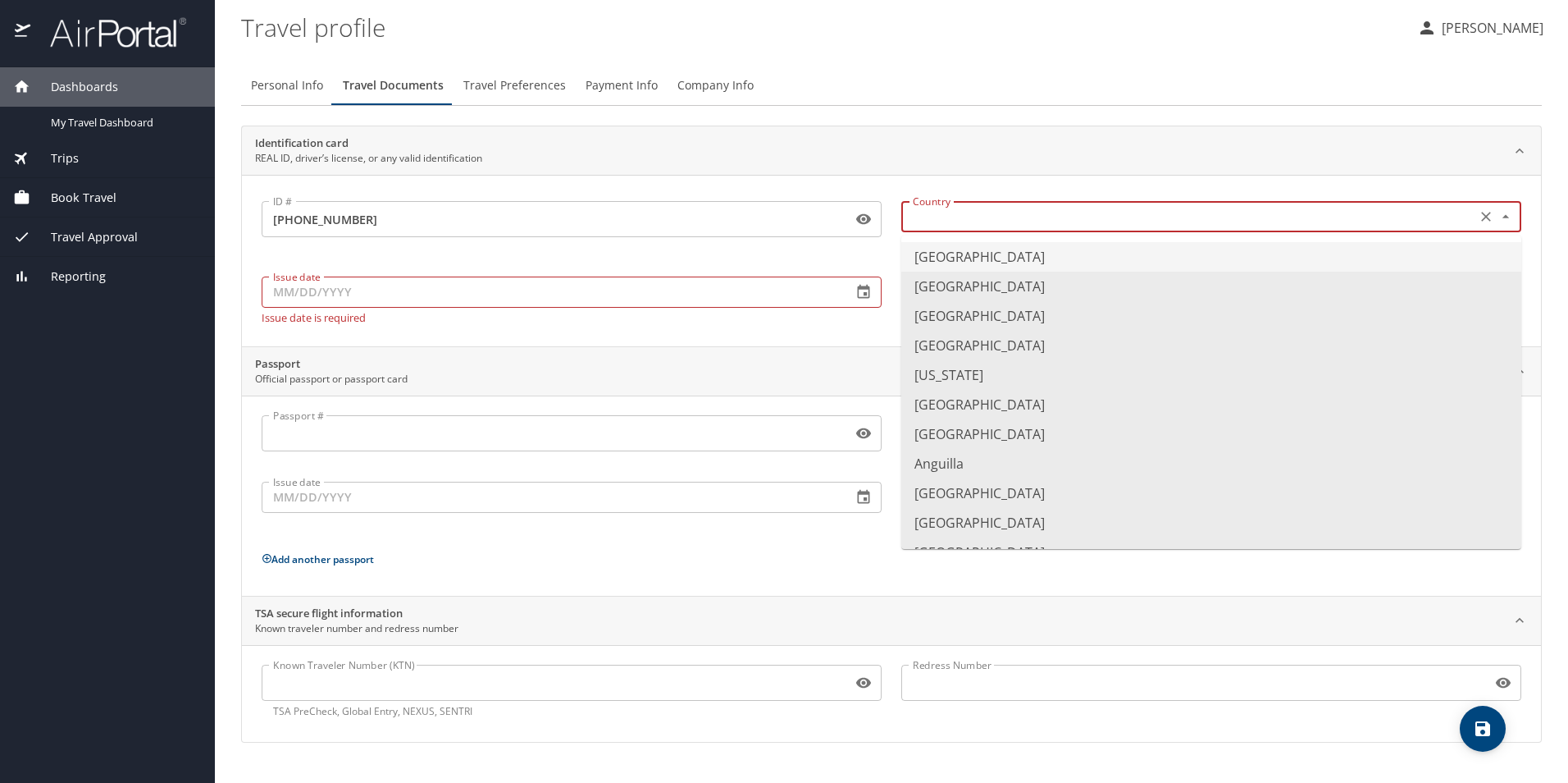
click at [995, 251] on li "United States of America" at bounding box center [1211, 256] width 620 height 30
type input "United States of America"
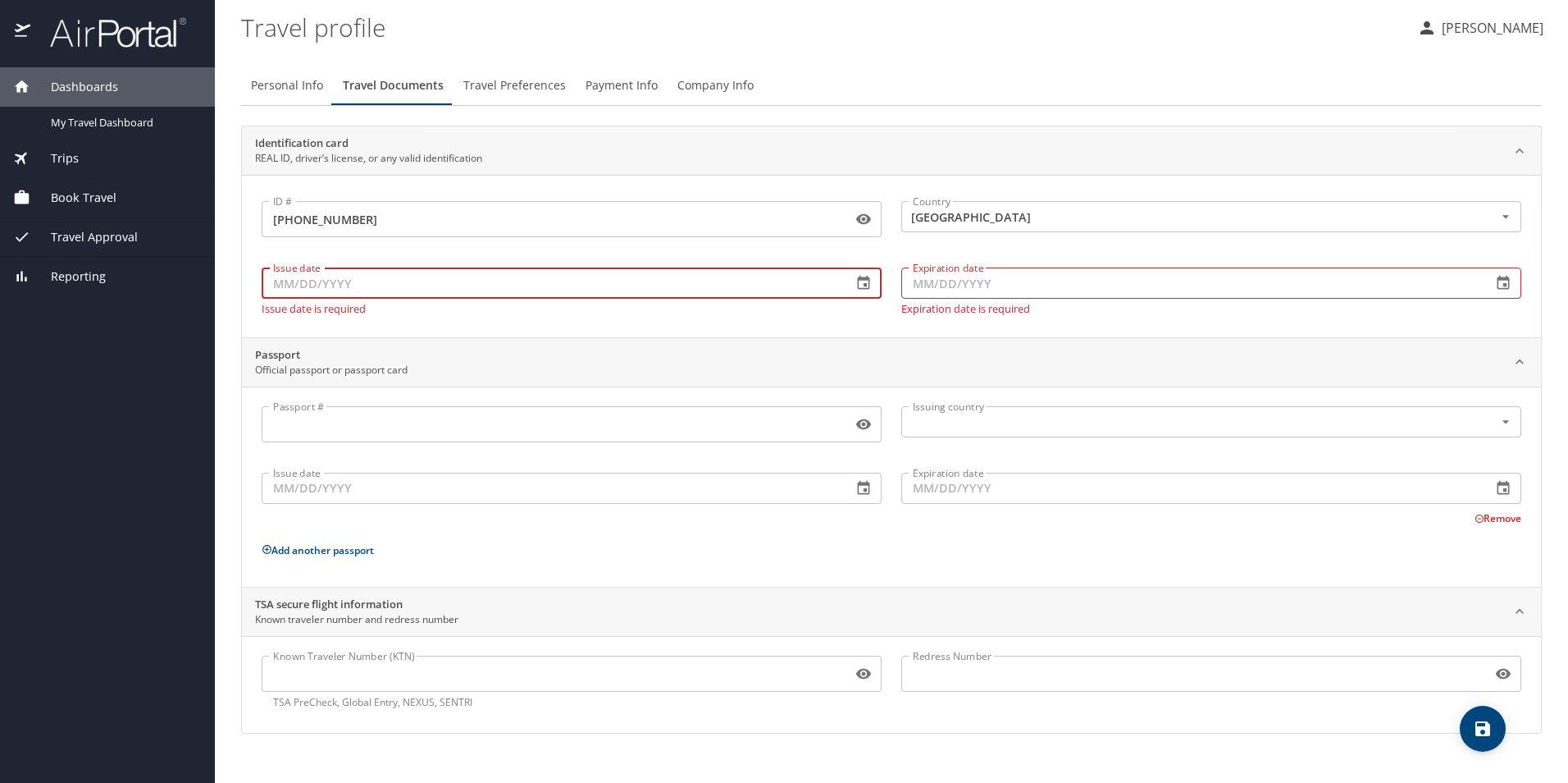
click at [655, 280] on input "Issue date" at bounding box center [550, 283] width 578 height 31
type input "11/12/2023"
click at [977, 288] on input "Expiration date" at bounding box center [1190, 283] width 578 height 31
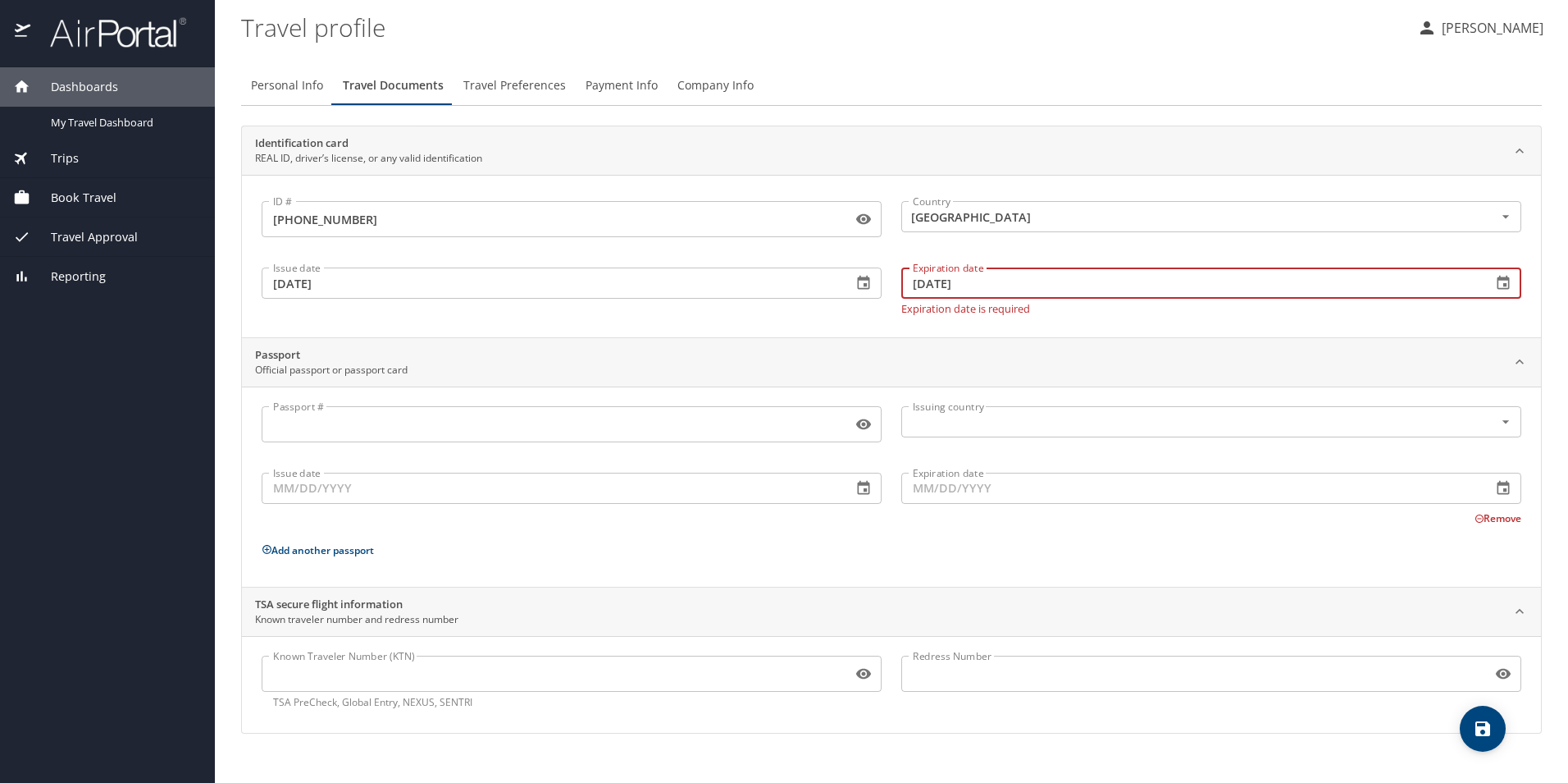
type input "11/21/2029"
click at [548, 423] on input "Passport #" at bounding box center [553, 424] width 584 height 31
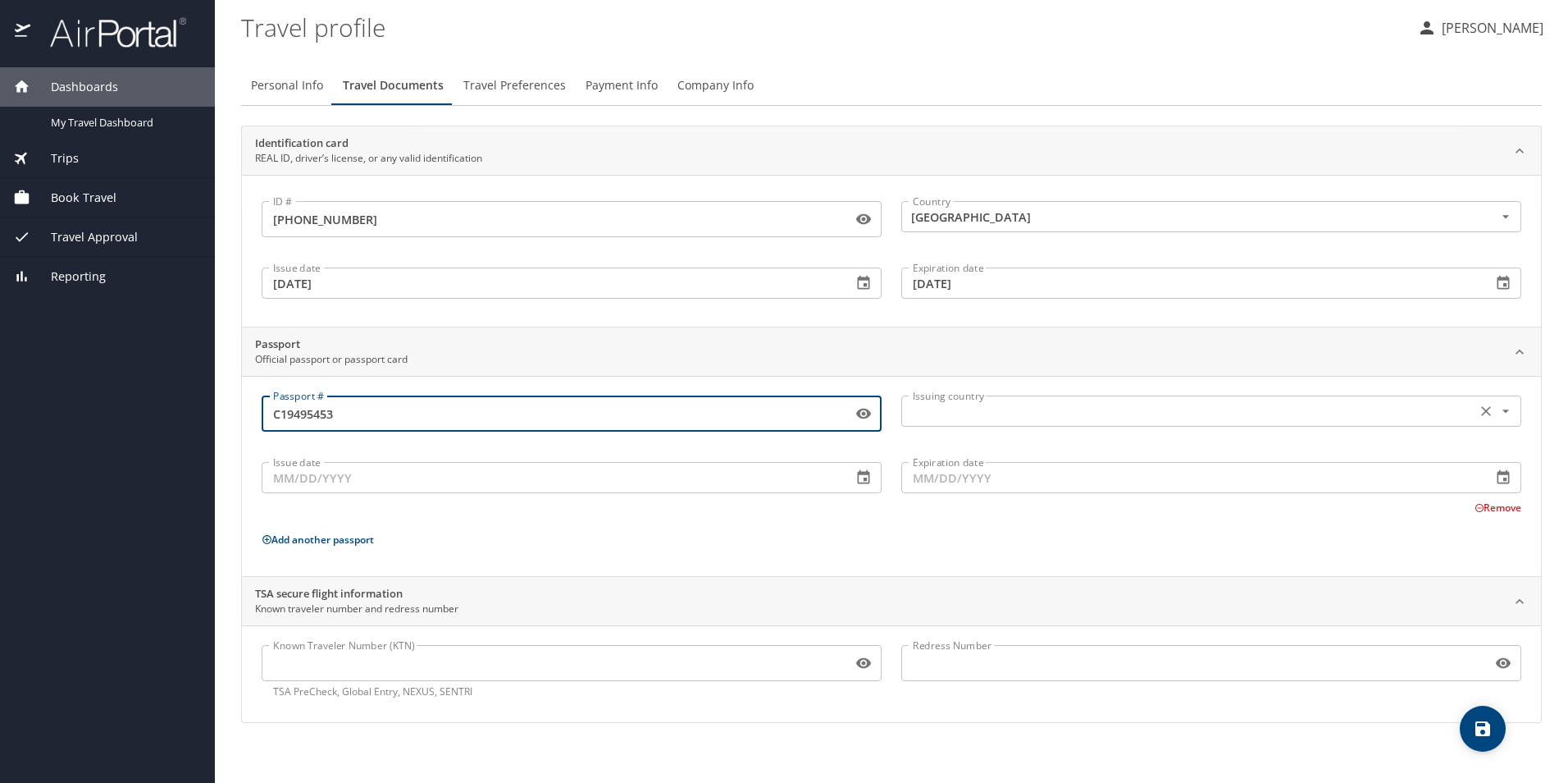
type input "C19495453"
click at [1255, 412] on input "text" at bounding box center [1187, 411] width 562 height 21
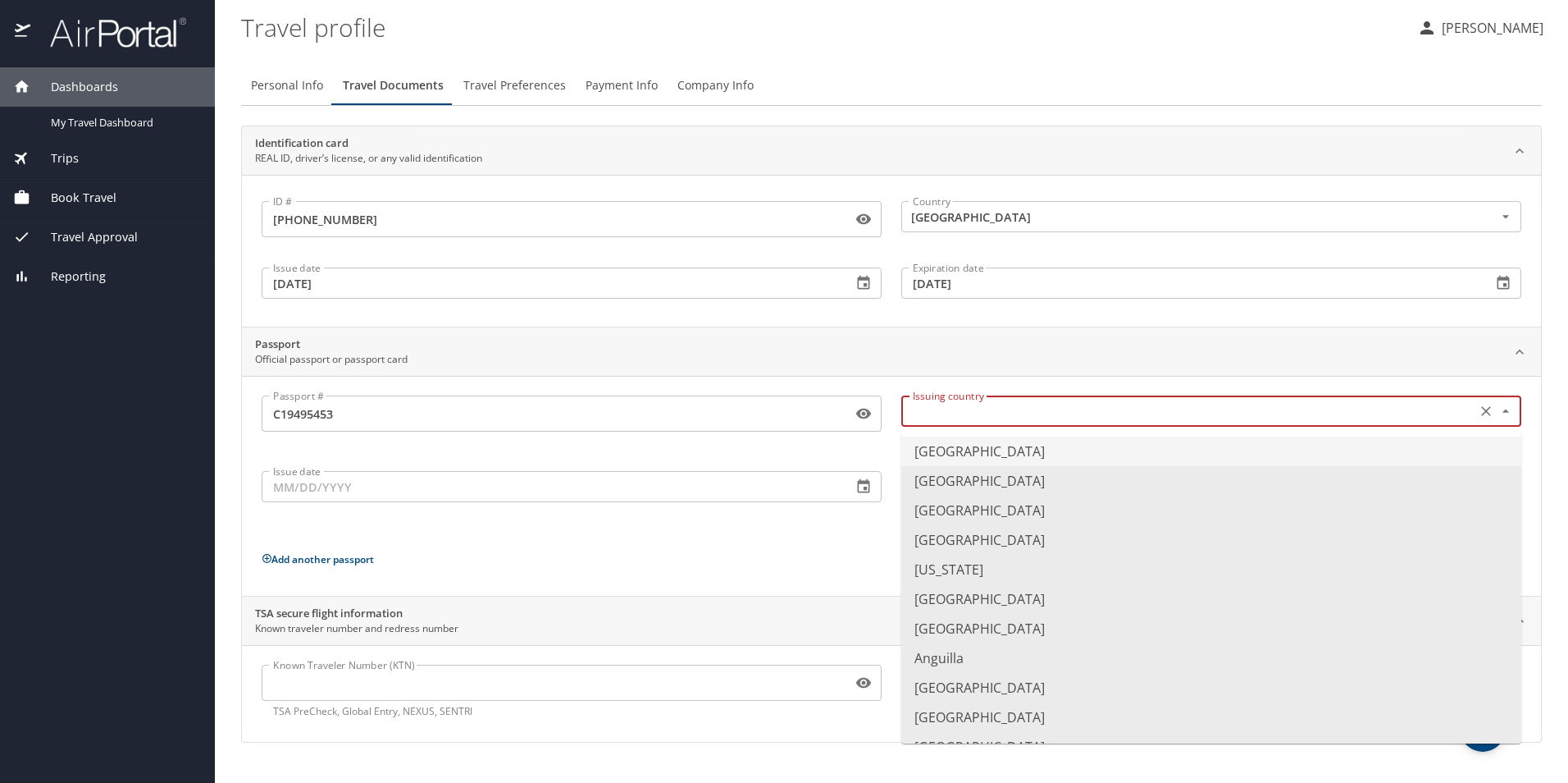
click at [1155, 452] on li "United States of America" at bounding box center [1211, 451] width 620 height 30
type input "United States of America"
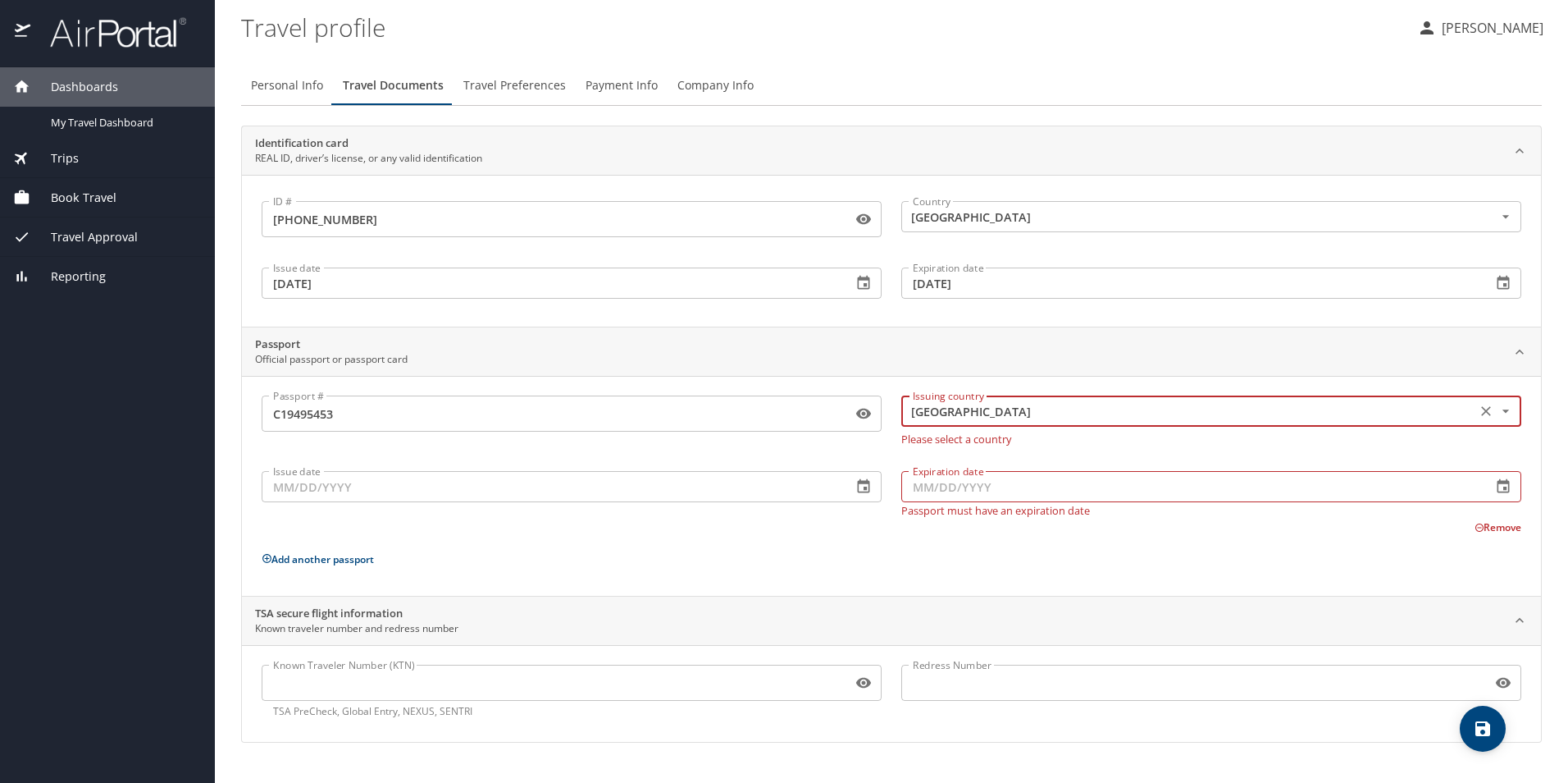
click at [358, 491] on input "Issue date" at bounding box center [550, 487] width 578 height 31
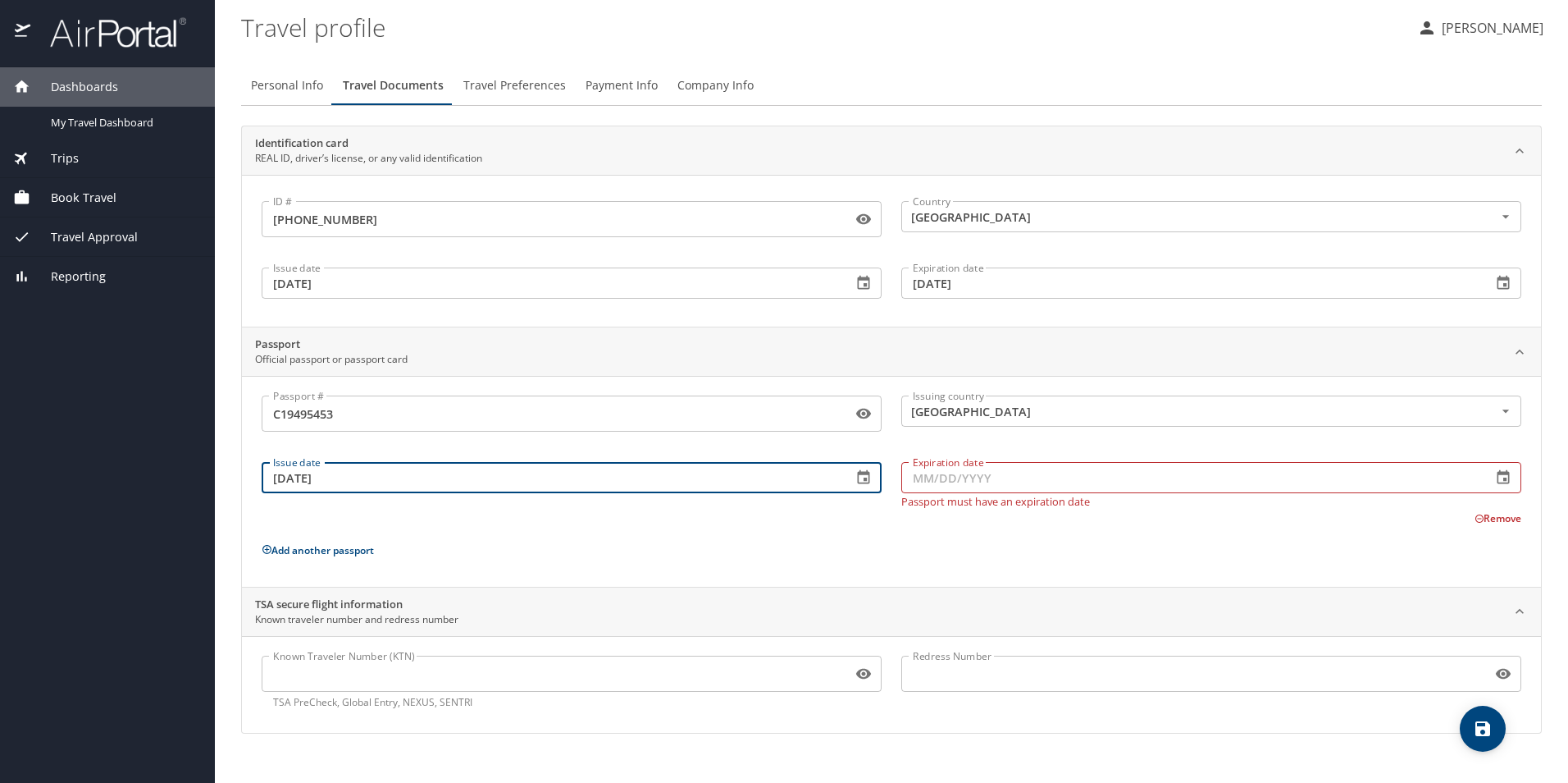
type input "02/05/2019"
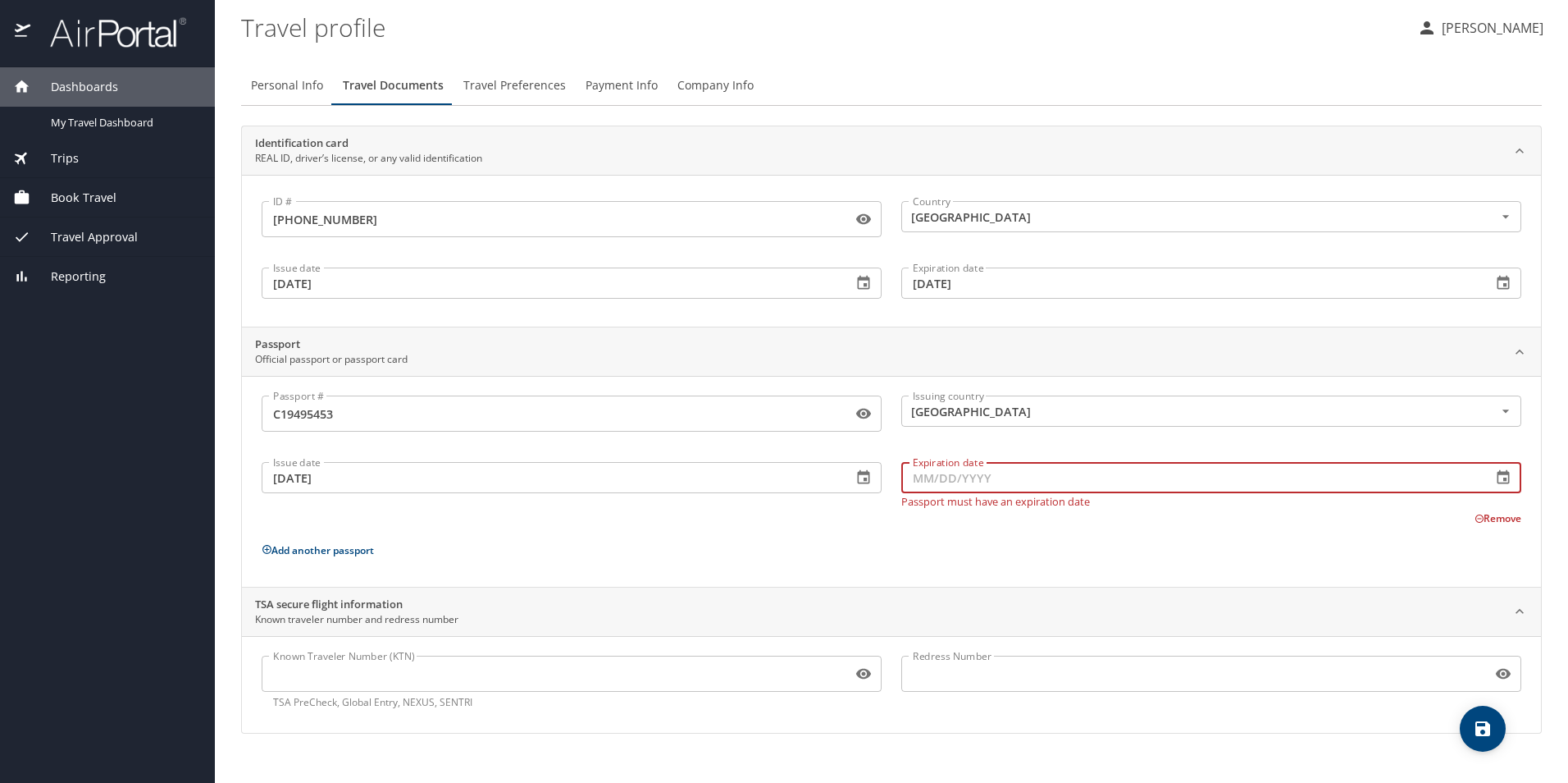
click at [985, 479] on input "Expiration date" at bounding box center [1190, 477] width 578 height 31
type input "02/04/2029"
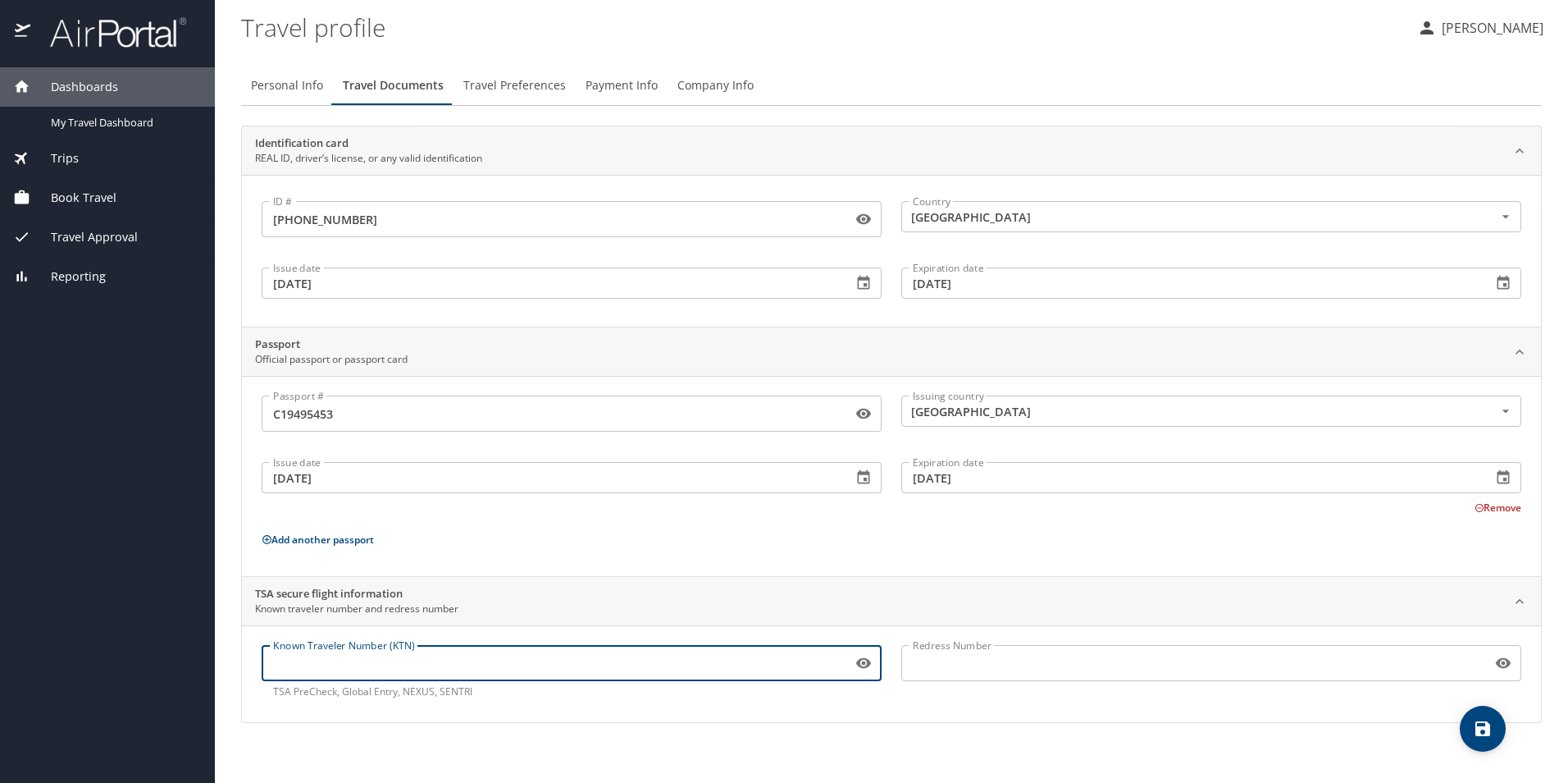
click at [610, 674] on input "Known Traveler Number (KTN)" at bounding box center [553, 663] width 584 height 31
click at [1520, 601] on icon at bounding box center [1519, 600] width 9 height 5
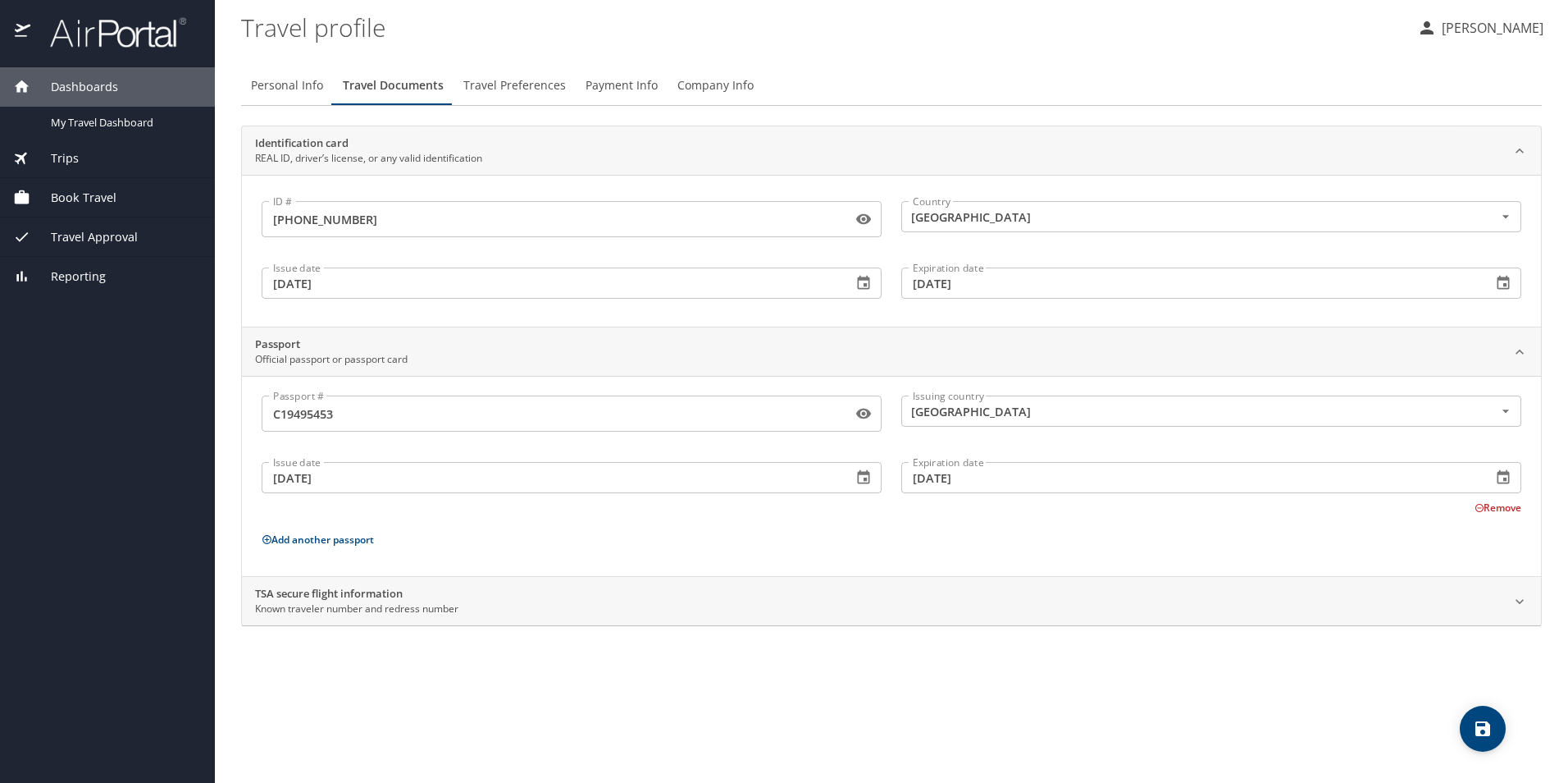
click at [1520, 597] on icon at bounding box center [1519, 601] width 16 height 16
click at [431, 652] on input "Known Traveler Number (KTN)" at bounding box center [553, 663] width 584 height 31
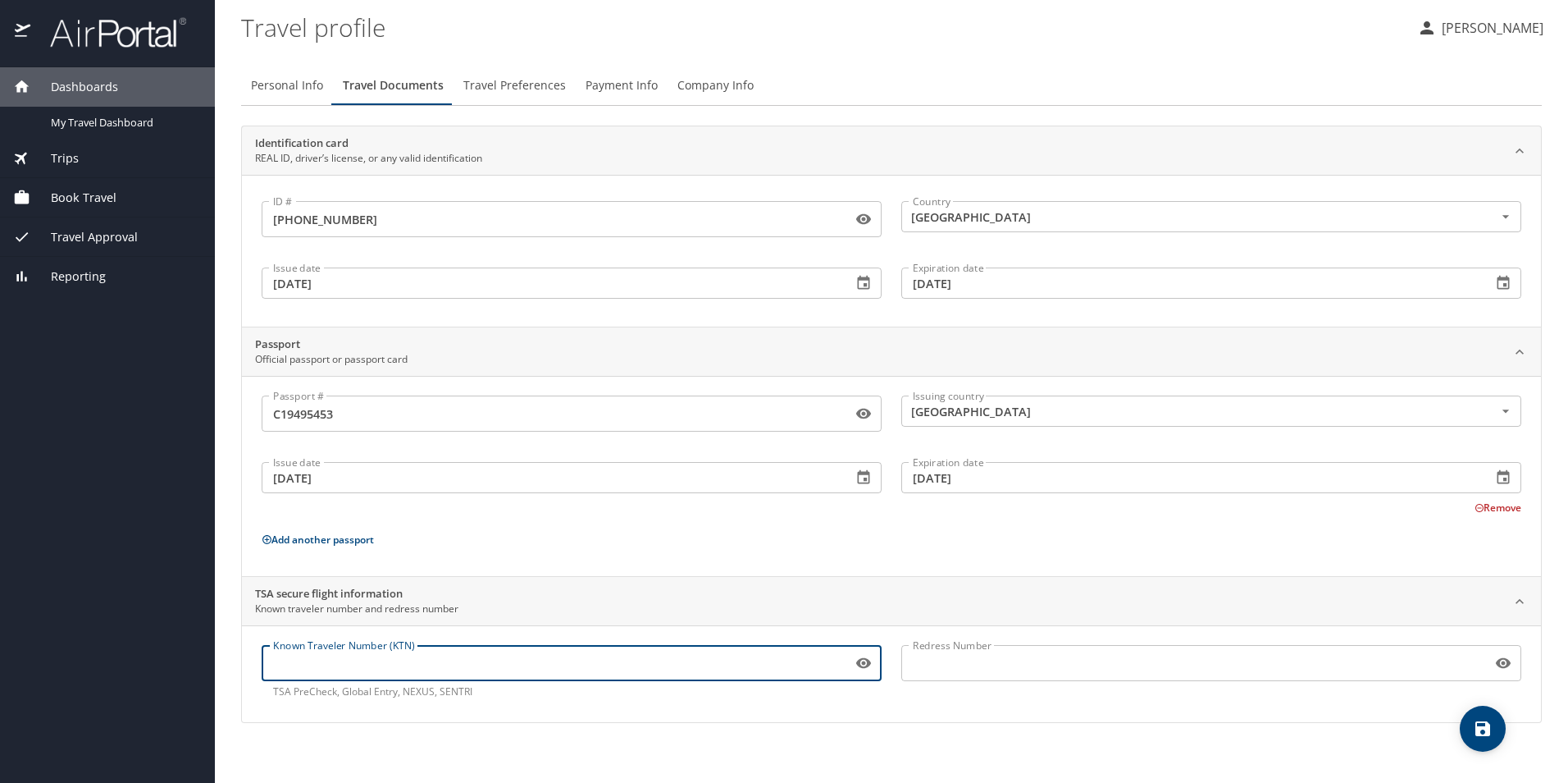
paste input "161876661"
type input "161876661"
click at [264, 83] on span "Personal Info" at bounding box center [288, 86] width 72 height 21
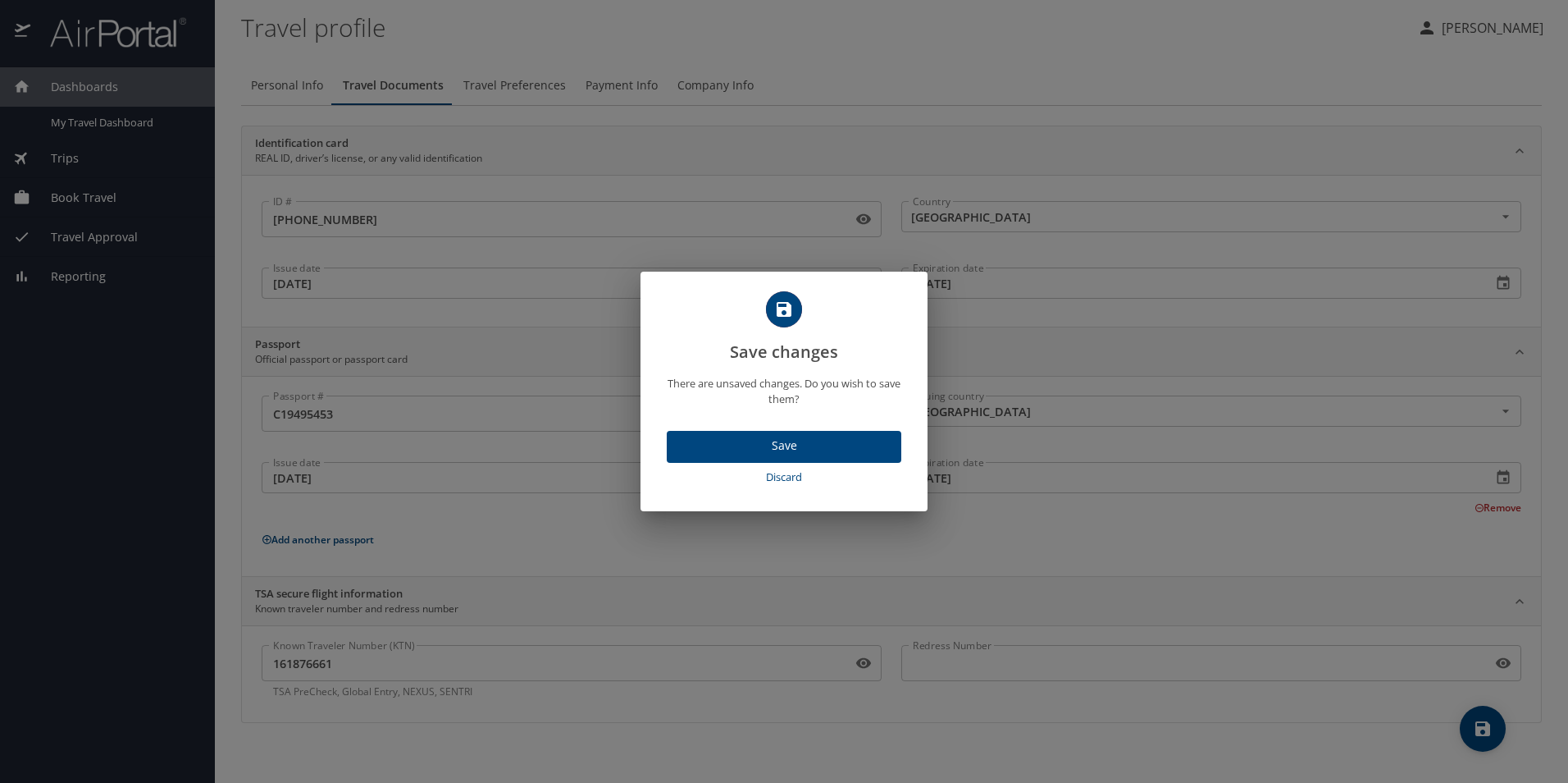
click at [761, 446] on span "Save" at bounding box center [784, 447] width 208 height 21
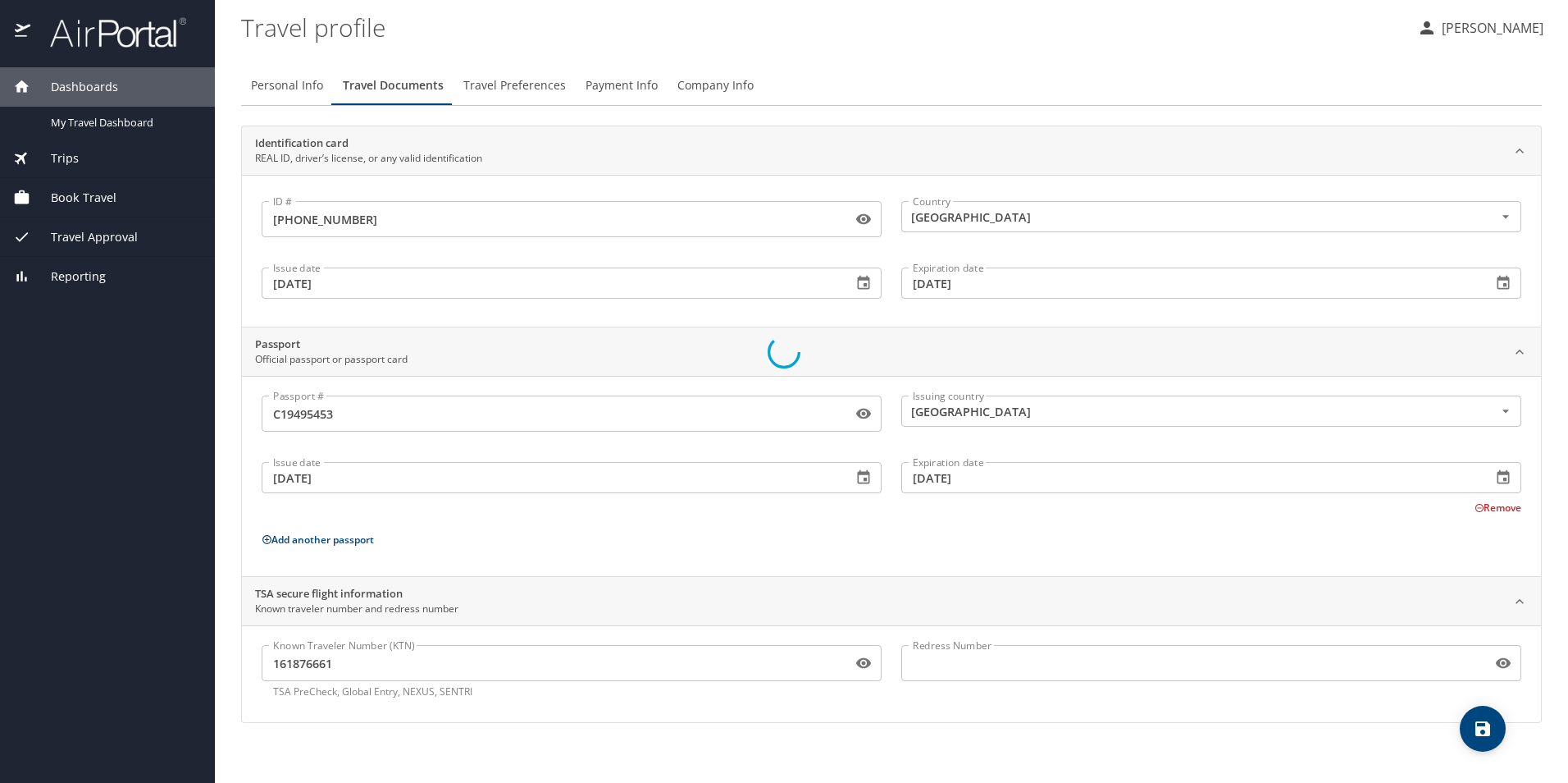
select select "US"
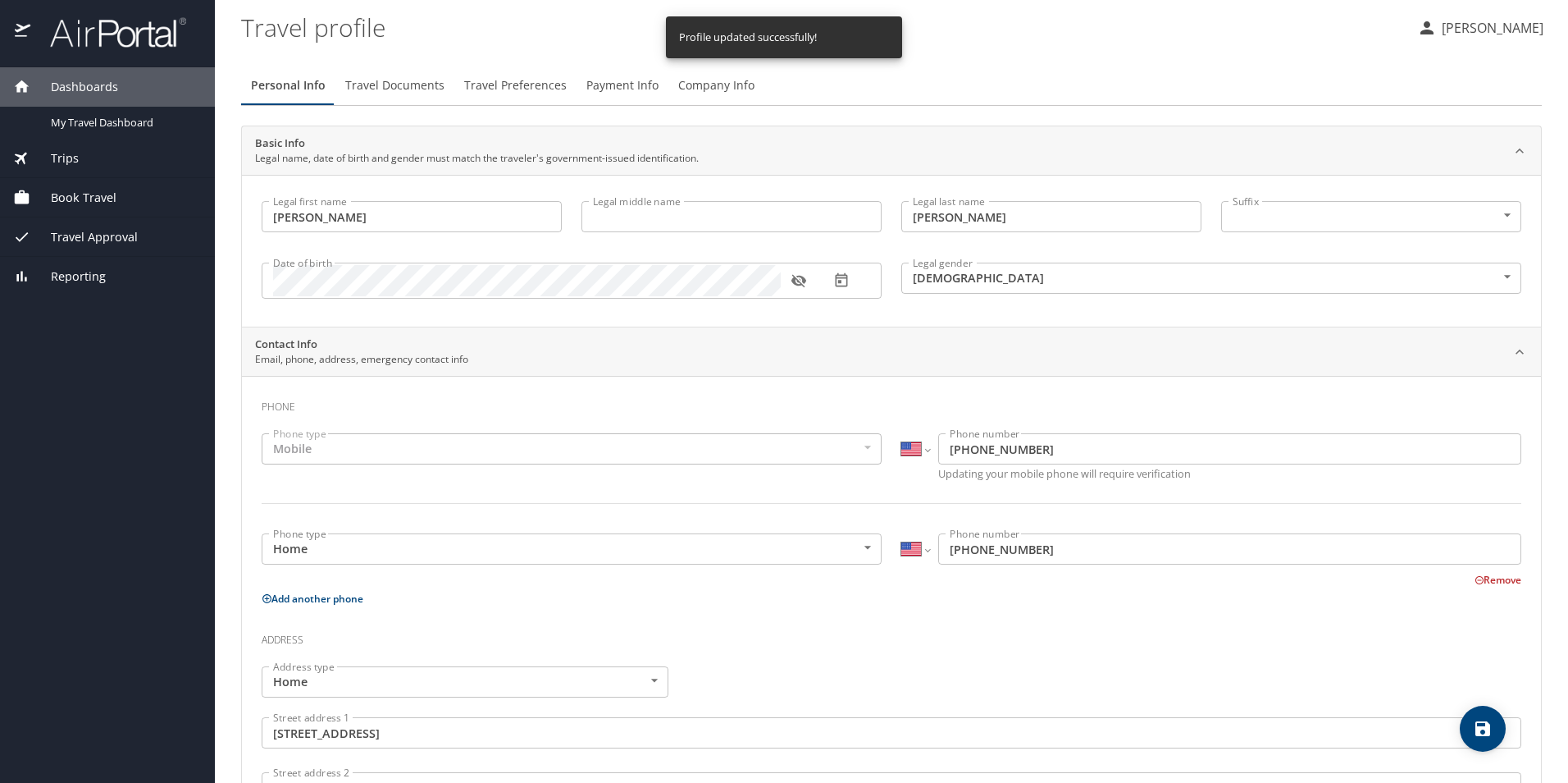
select select "US"
click at [703, 219] on input "Legal middle name" at bounding box center [731, 216] width 300 height 31
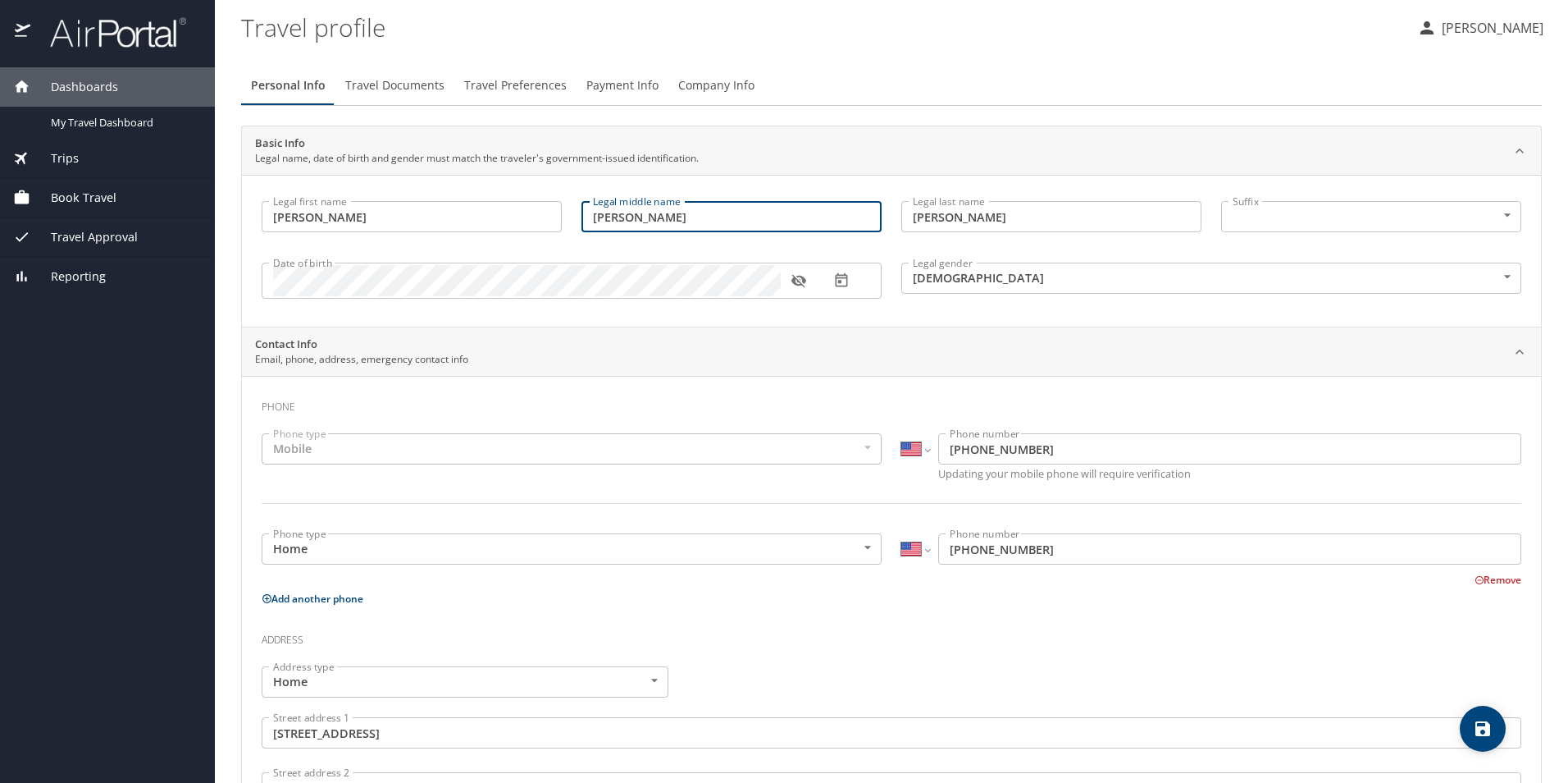
type input "Ann"
click at [1494, 733] on span "save" at bounding box center [1483, 729] width 46 height 20
select select "US"
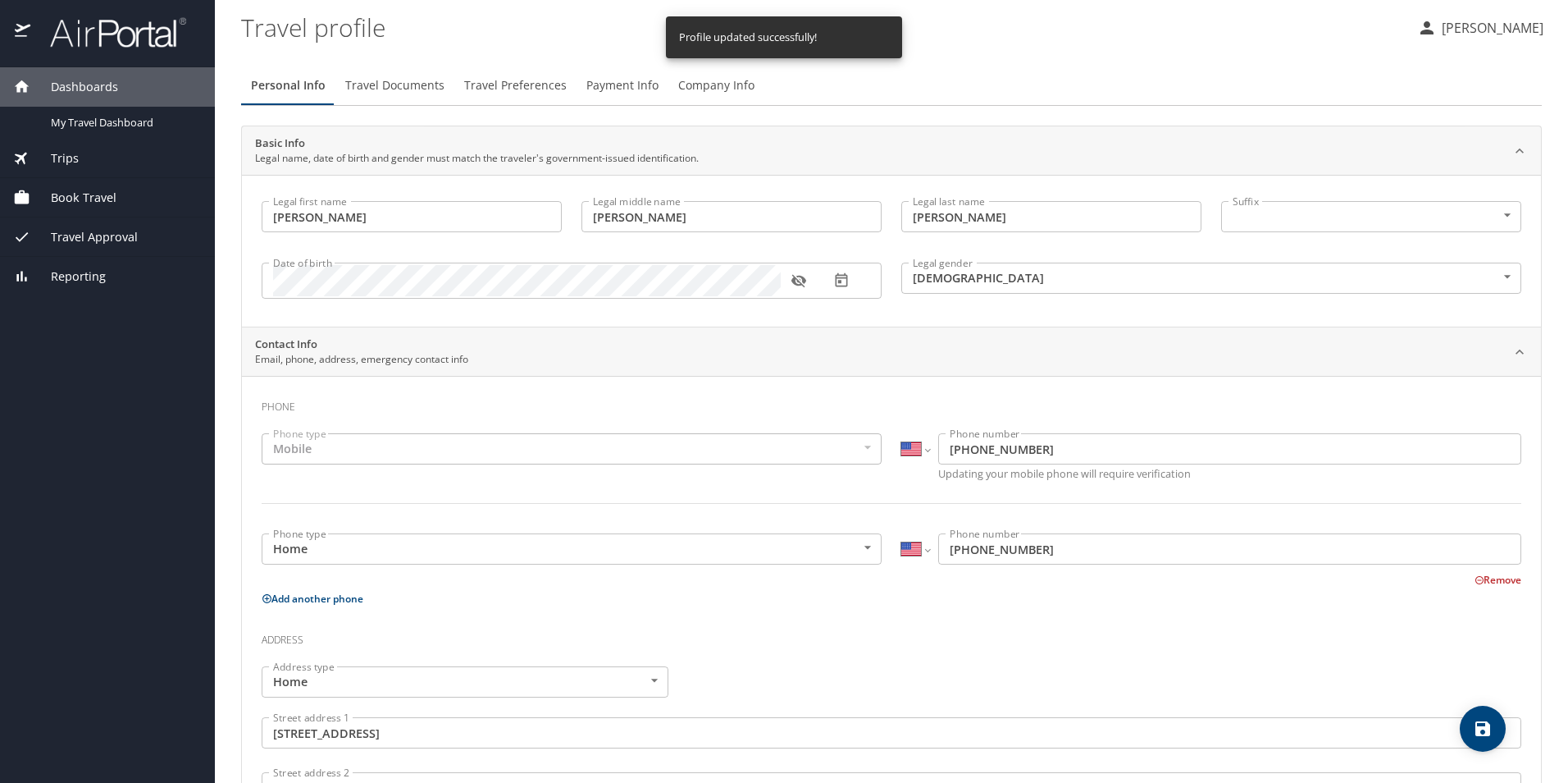
select select "US"
click at [535, 81] on span "Travel Preferences" at bounding box center [516, 86] width 103 height 21
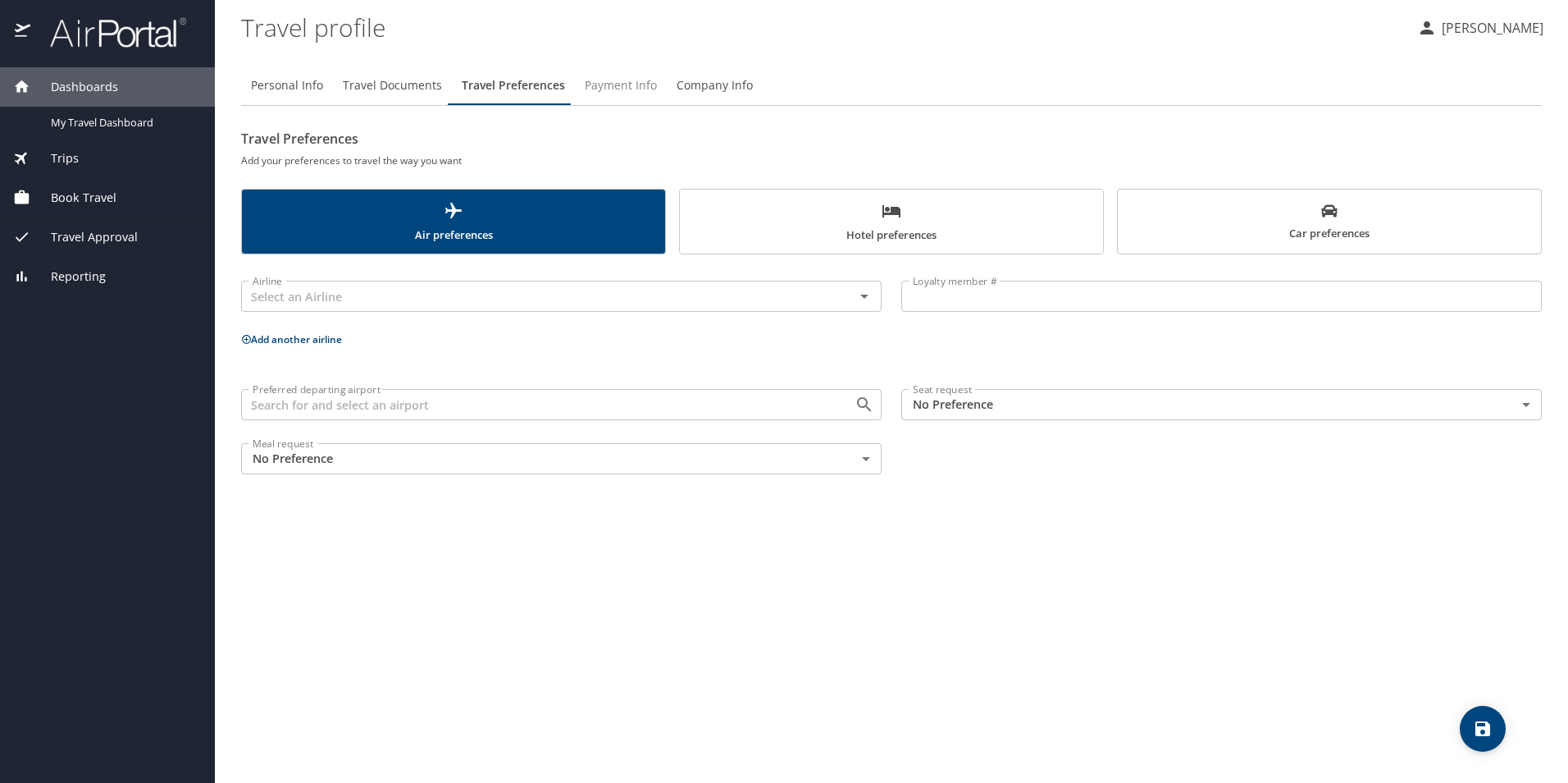
click at [634, 85] on span "Payment Info" at bounding box center [621, 86] width 72 height 21
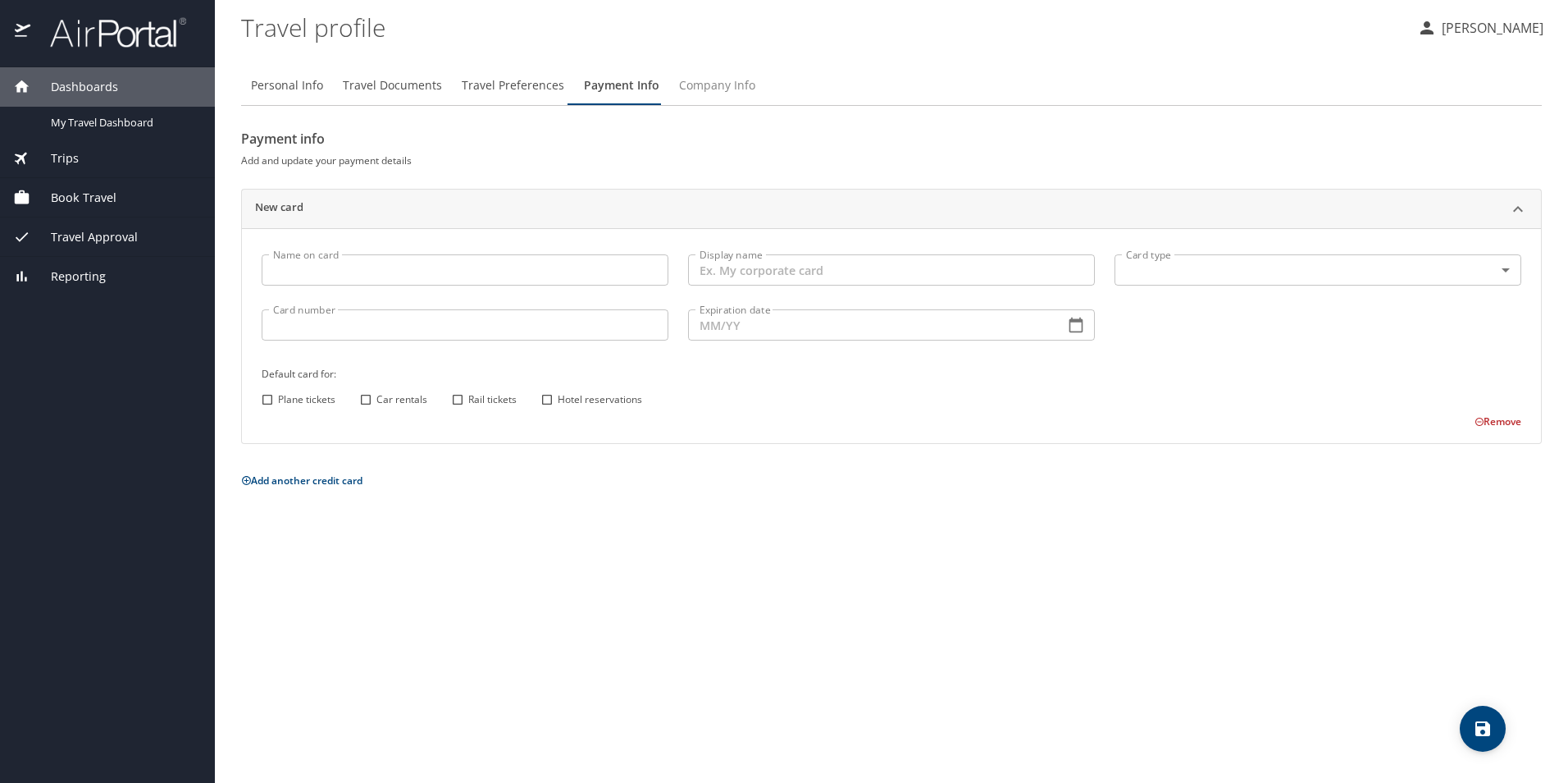
click at [708, 81] on span "Company Info" at bounding box center [717, 86] width 76 height 21
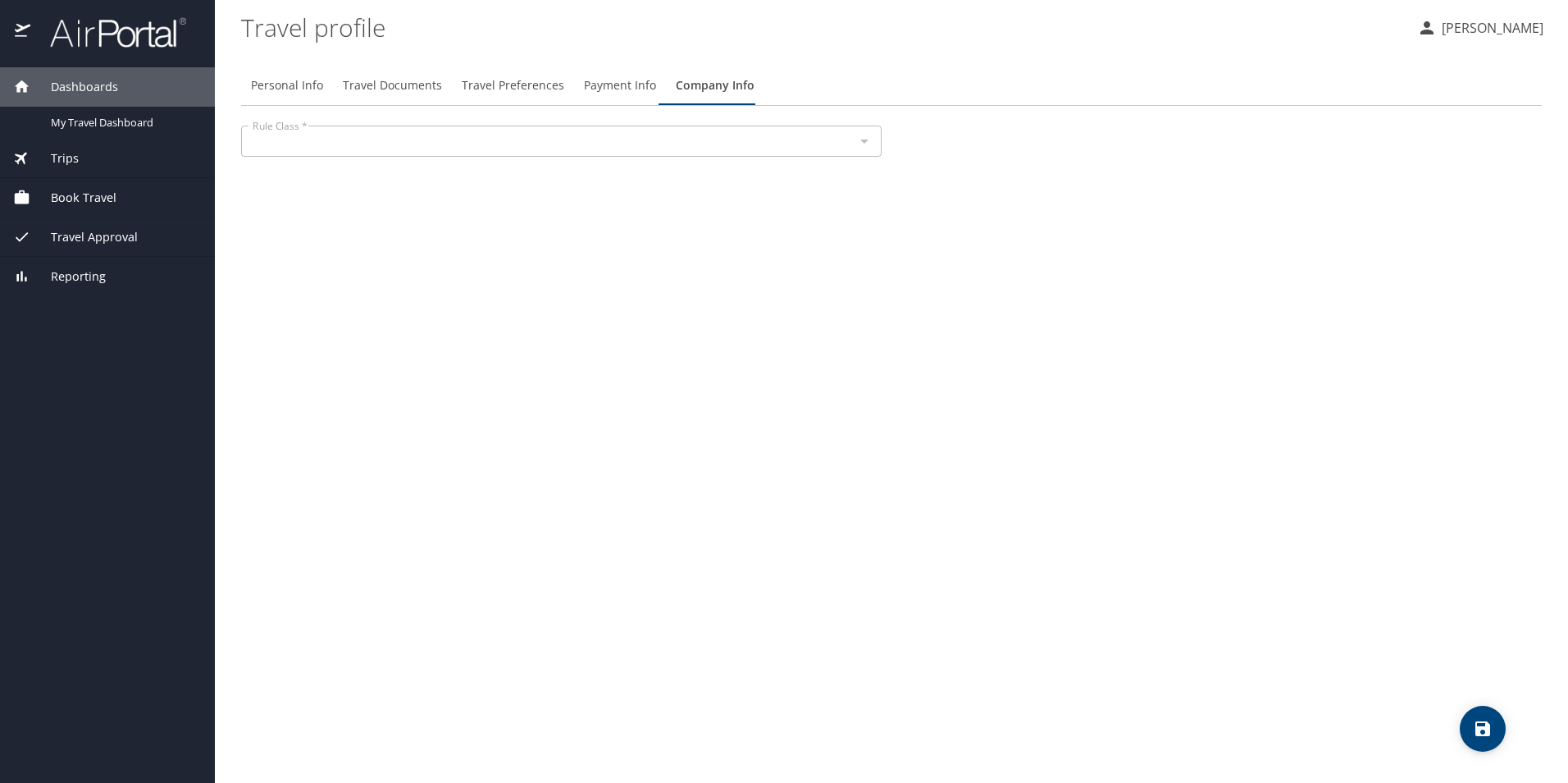
click at [865, 135] on div at bounding box center [863, 141] width 21 height 23
click at [107, 122] on span "My Travel Dashboard" at bounding box center [123, 123] width 145 height 15
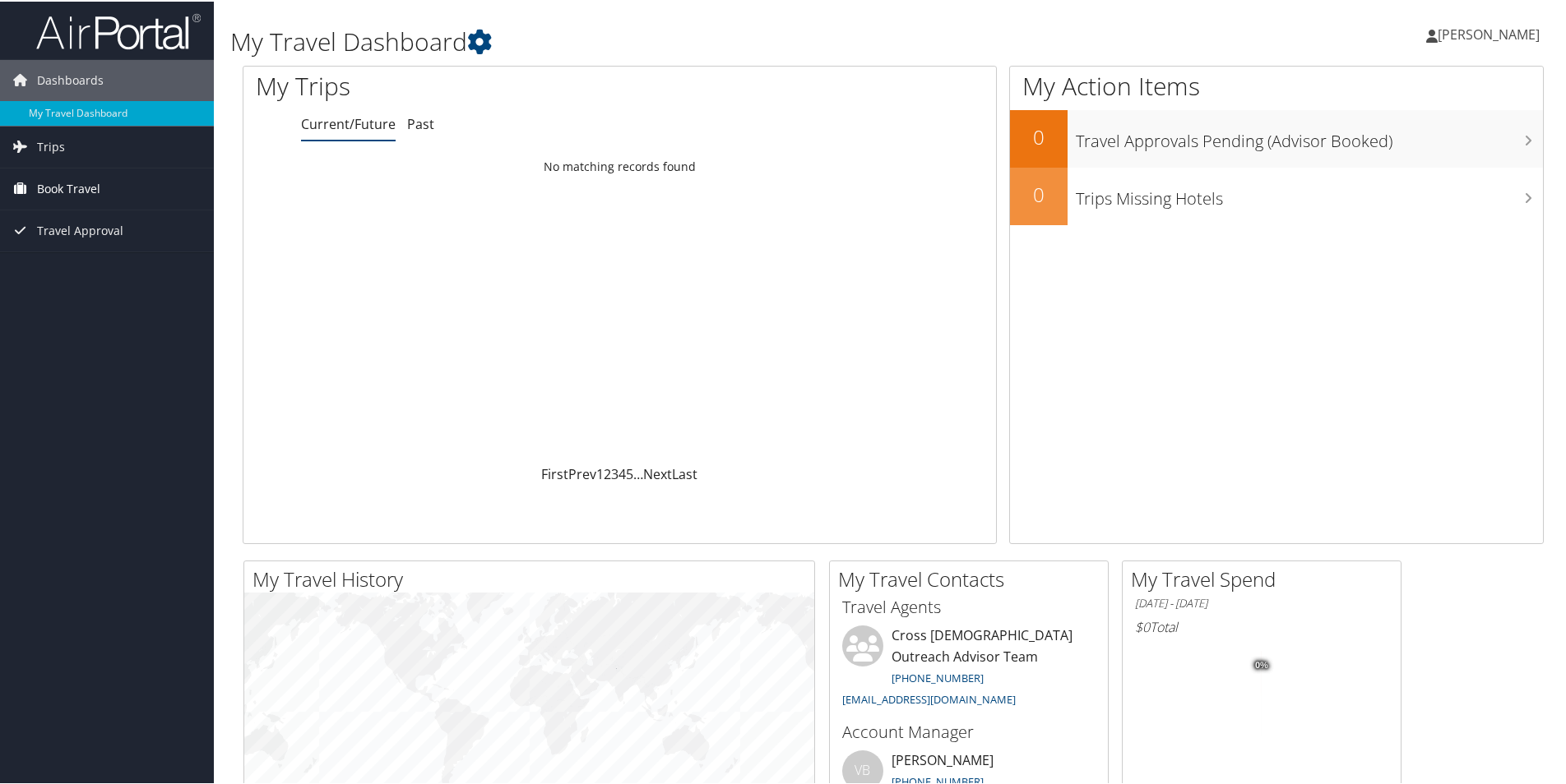
click at [59, 185] on span "Book Travel" at bounding box center [69, 187] width 63 height 41
click at [69, 266] on link "Book/Manage Online Trips" at bounding box center [107, 270] width 214 height 25
